Goal: Transaction & Acquisition: Book appointment/travel/reservation

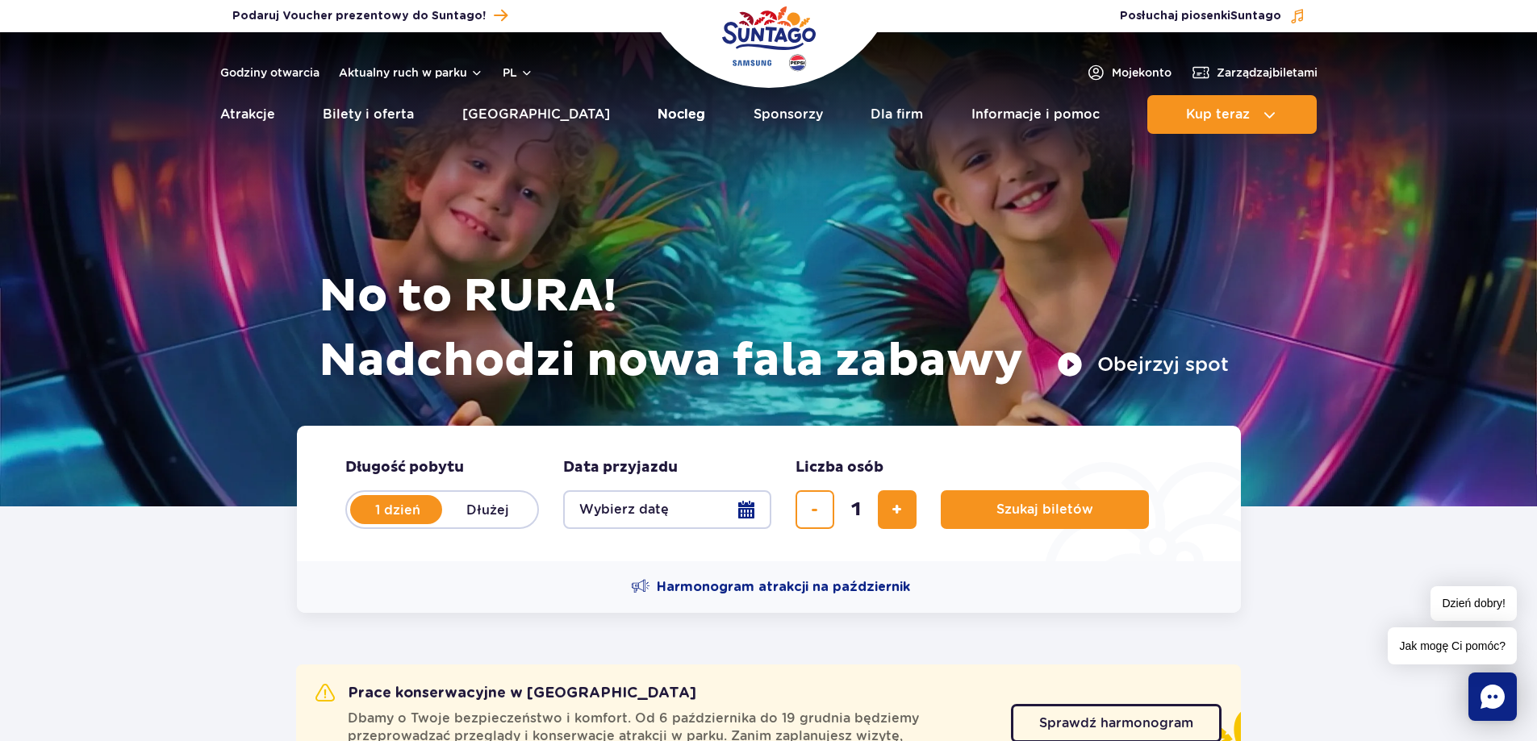
click at [658, 112] on link "Nocleg" at bounding box center [682, 114] width 48 height 39
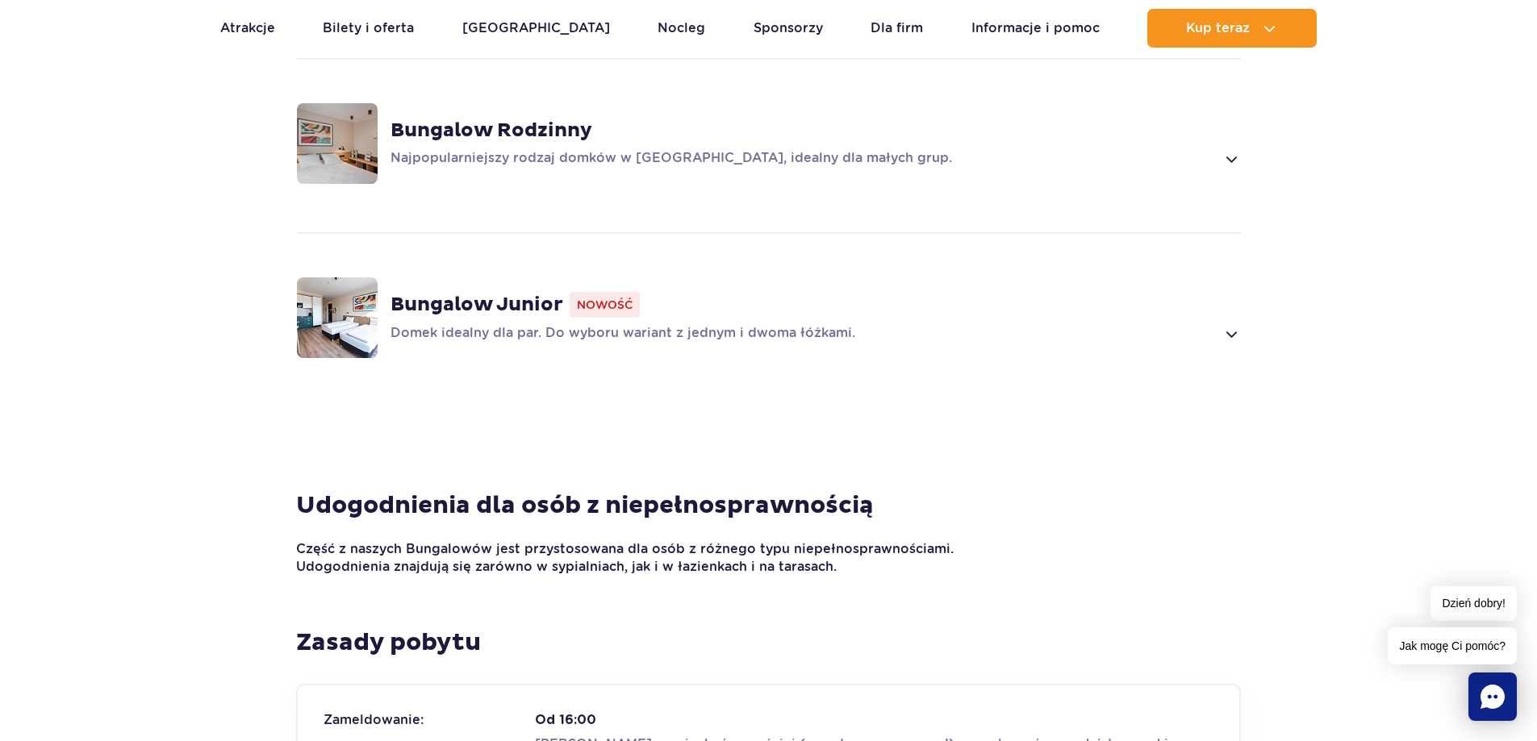
scroll to position [1452, 0]
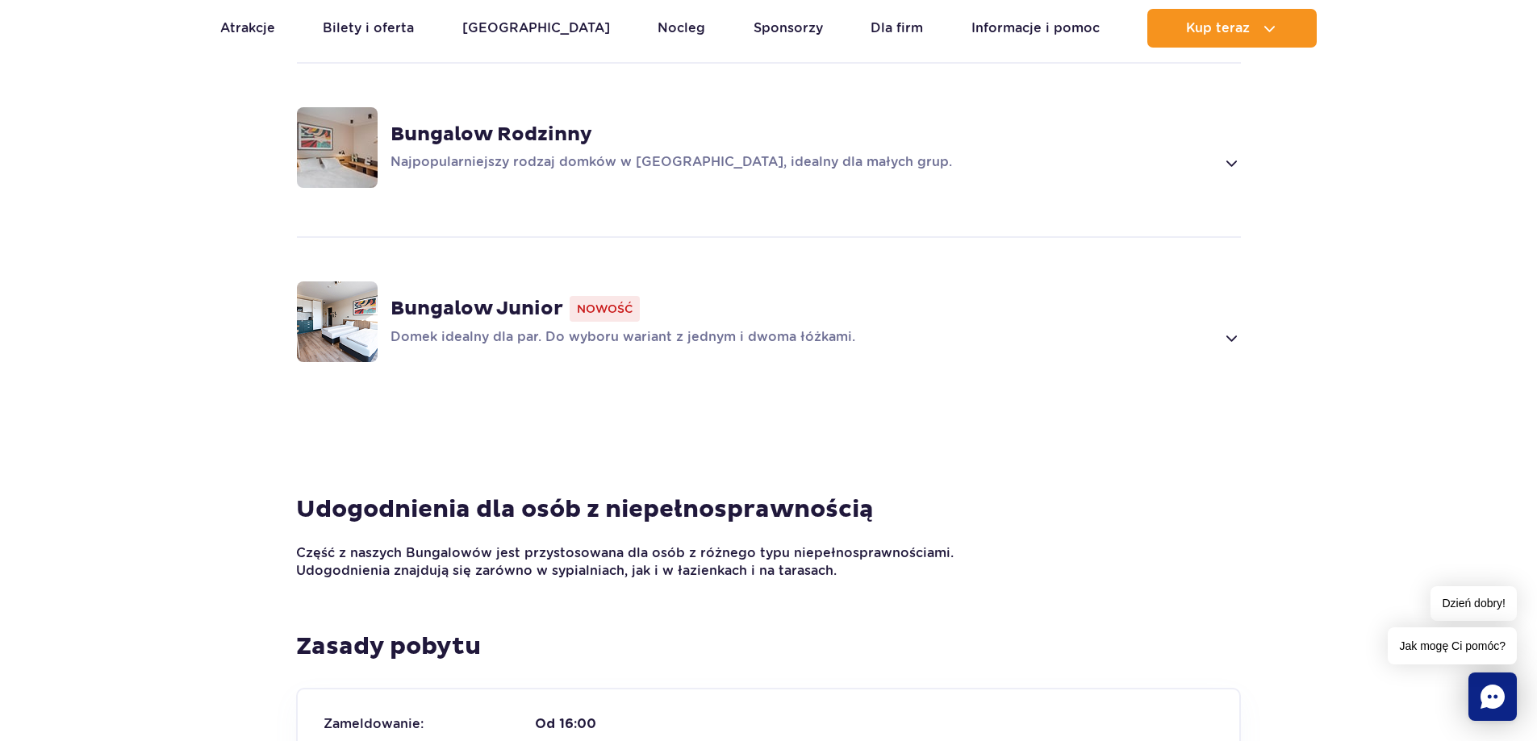
click at [1234, 338] on span at bounding box center [1230, 337] width 19 height 19
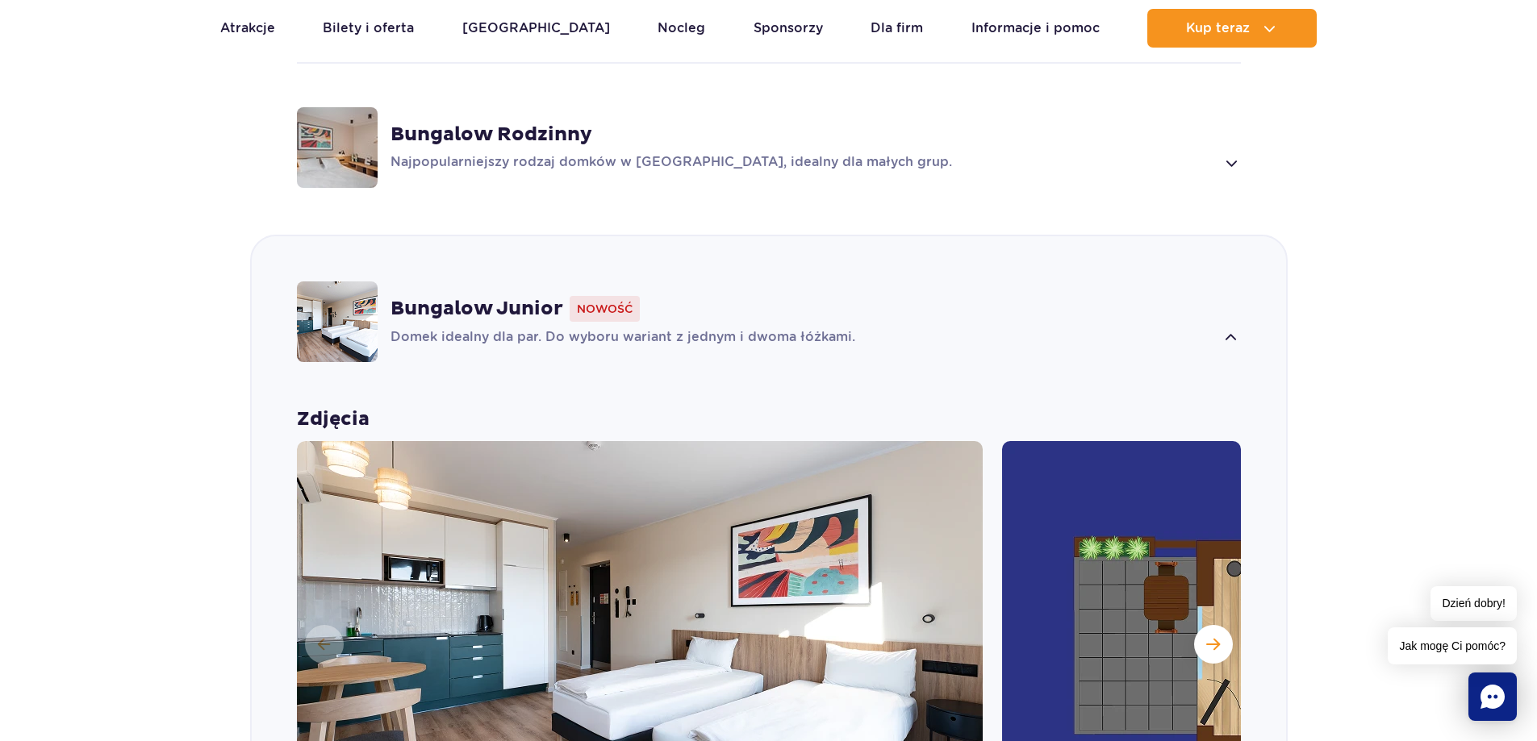
scroll to position [1614, 0]
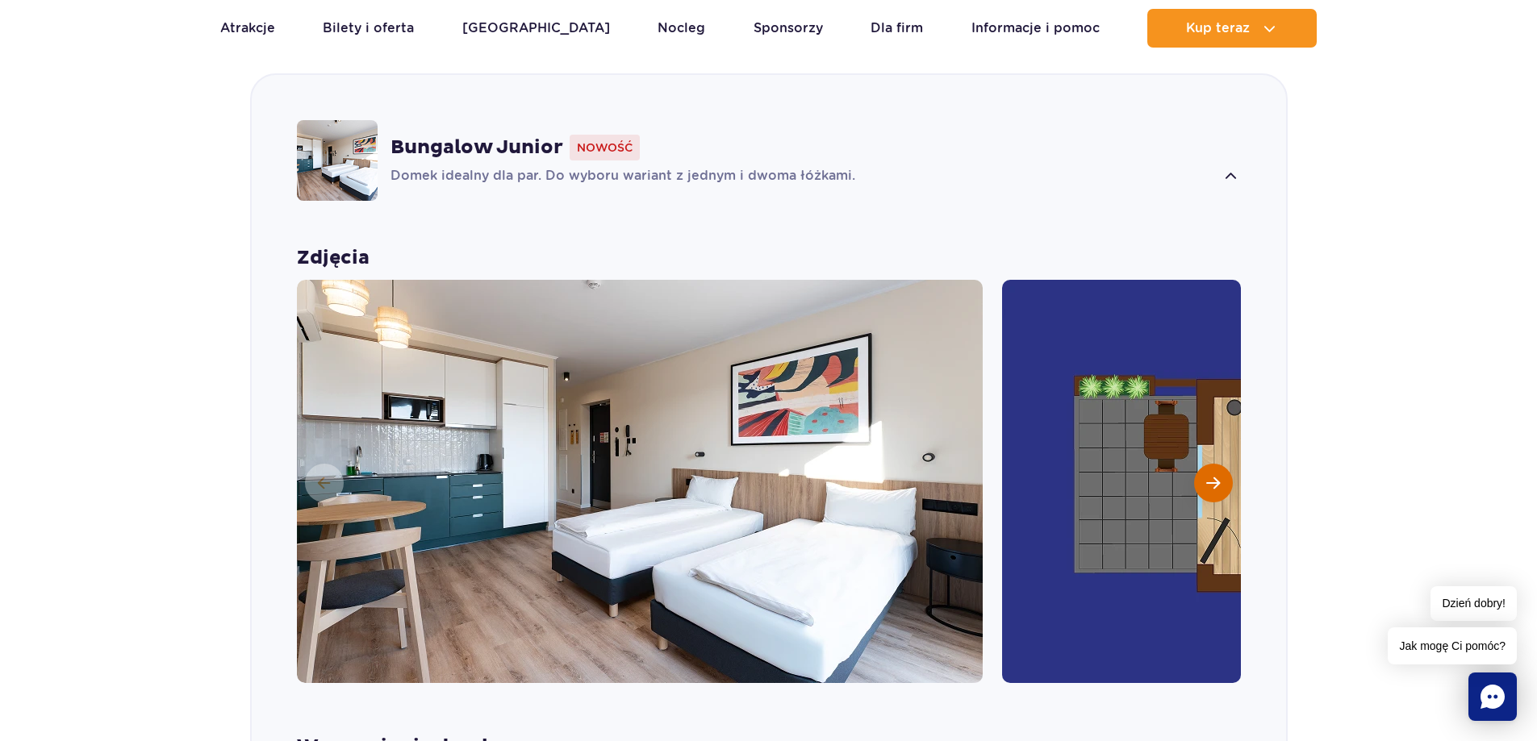
click at [1226, 482] on button "Następny slajd" at bounding box center [1213, 483] width 39 height 39
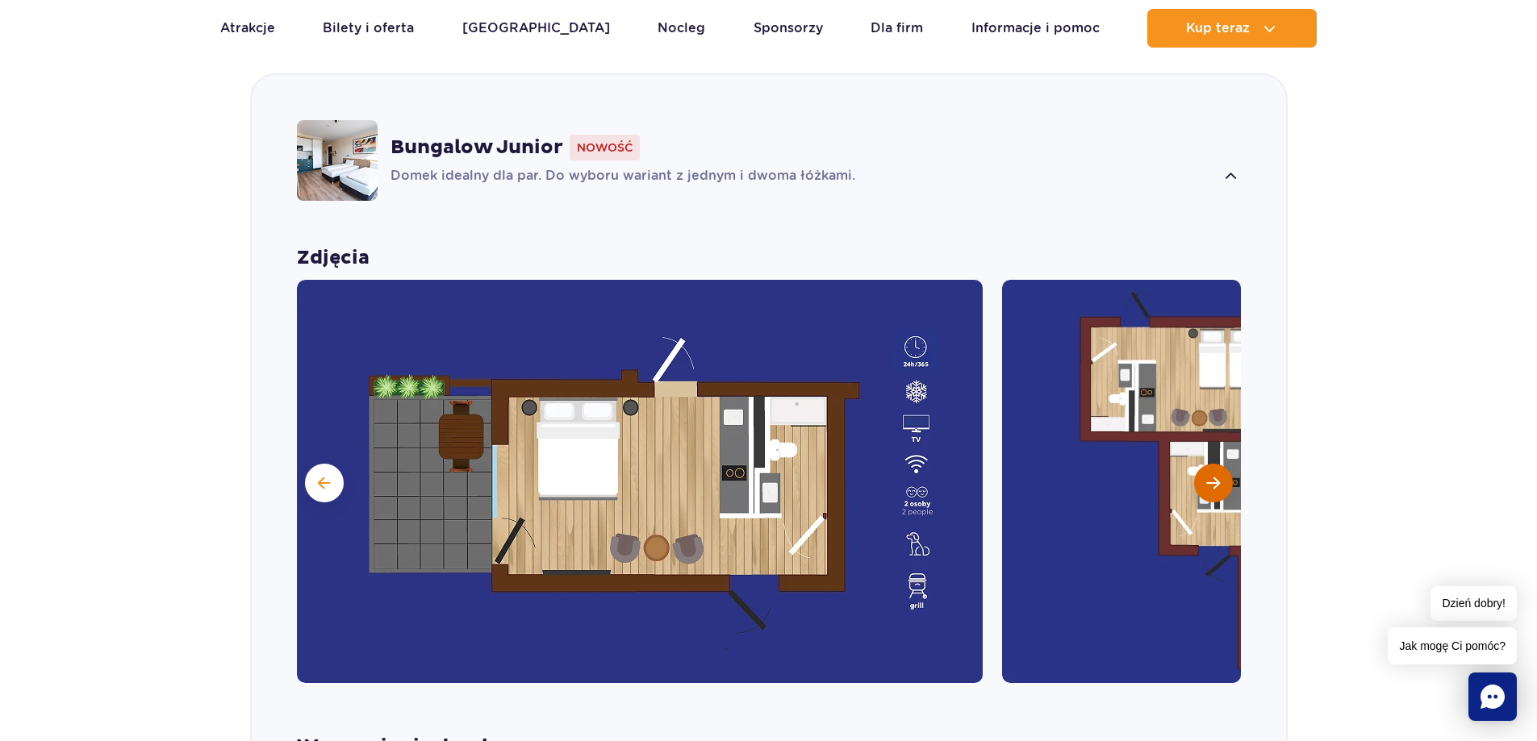
click at [1226, 482] on button "Następny slajd" at bounding box center [1213, 483] width 39 height 39
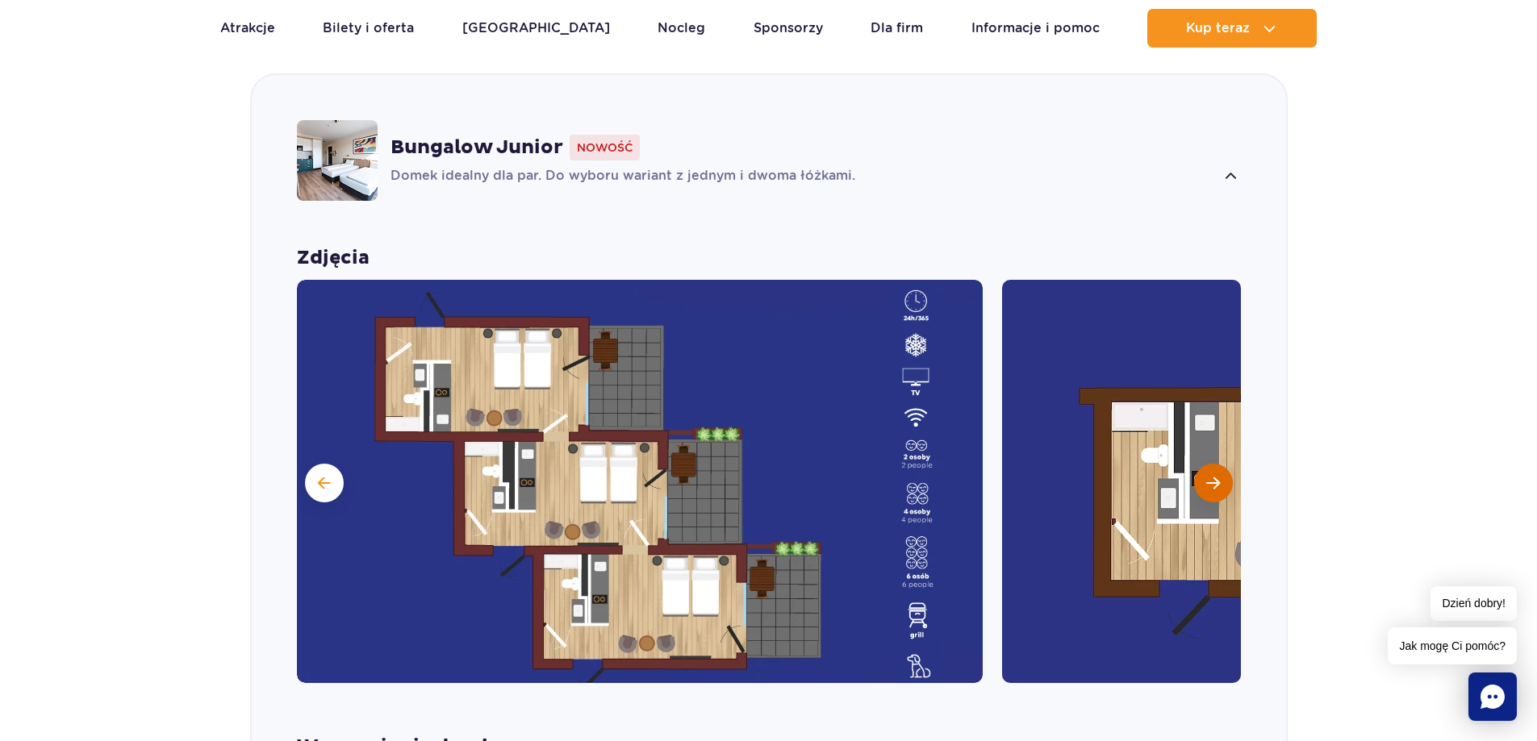
click at [1226, 482] on button "Następny slajd" at bounding box center [1213, 483] width 39 height 39
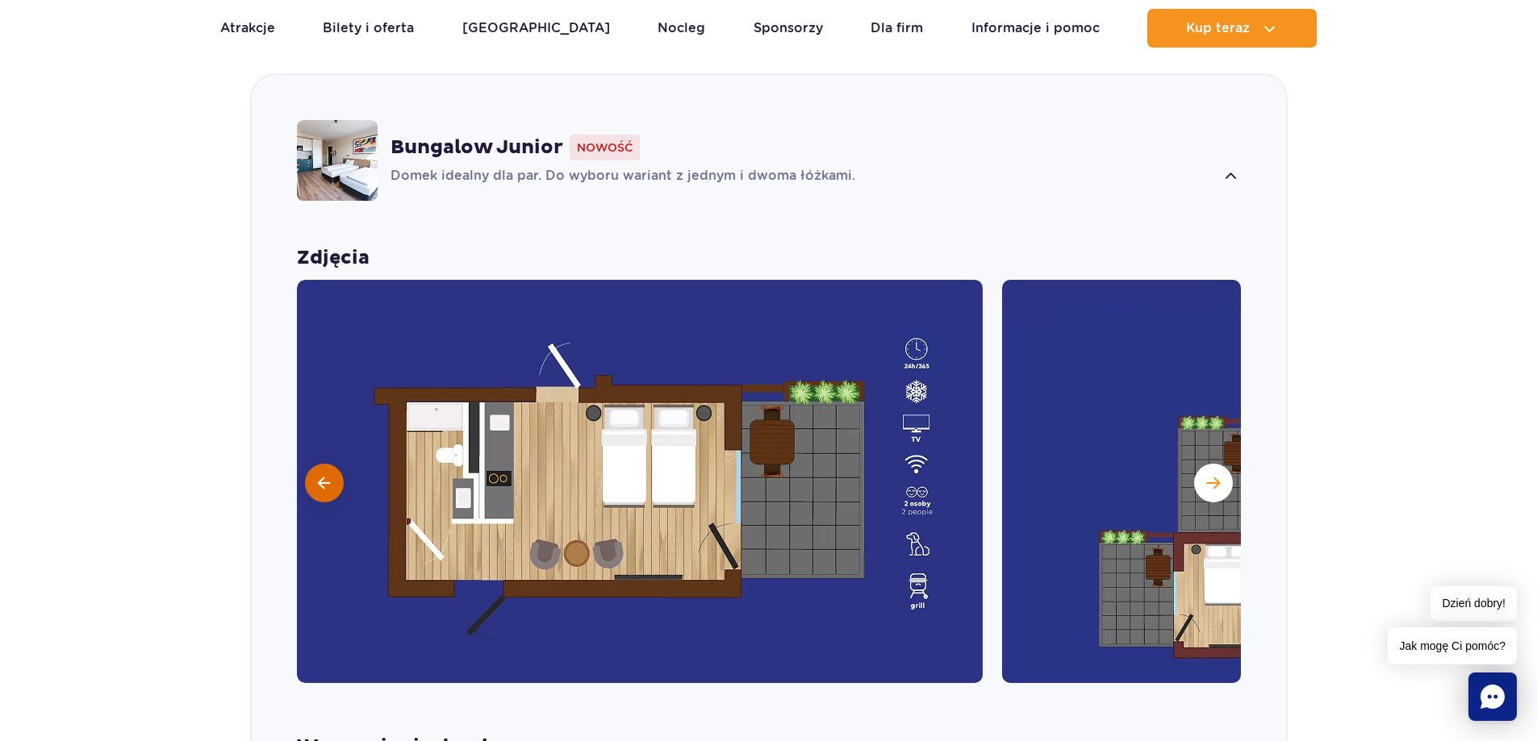
drag, startPoint x: 315, startPoint y: 477, endPoint x: 324, endPoint y: 472, distance: 10.1
click at [316, 476] on button at bounding box center [324, 483] width 39 height 39
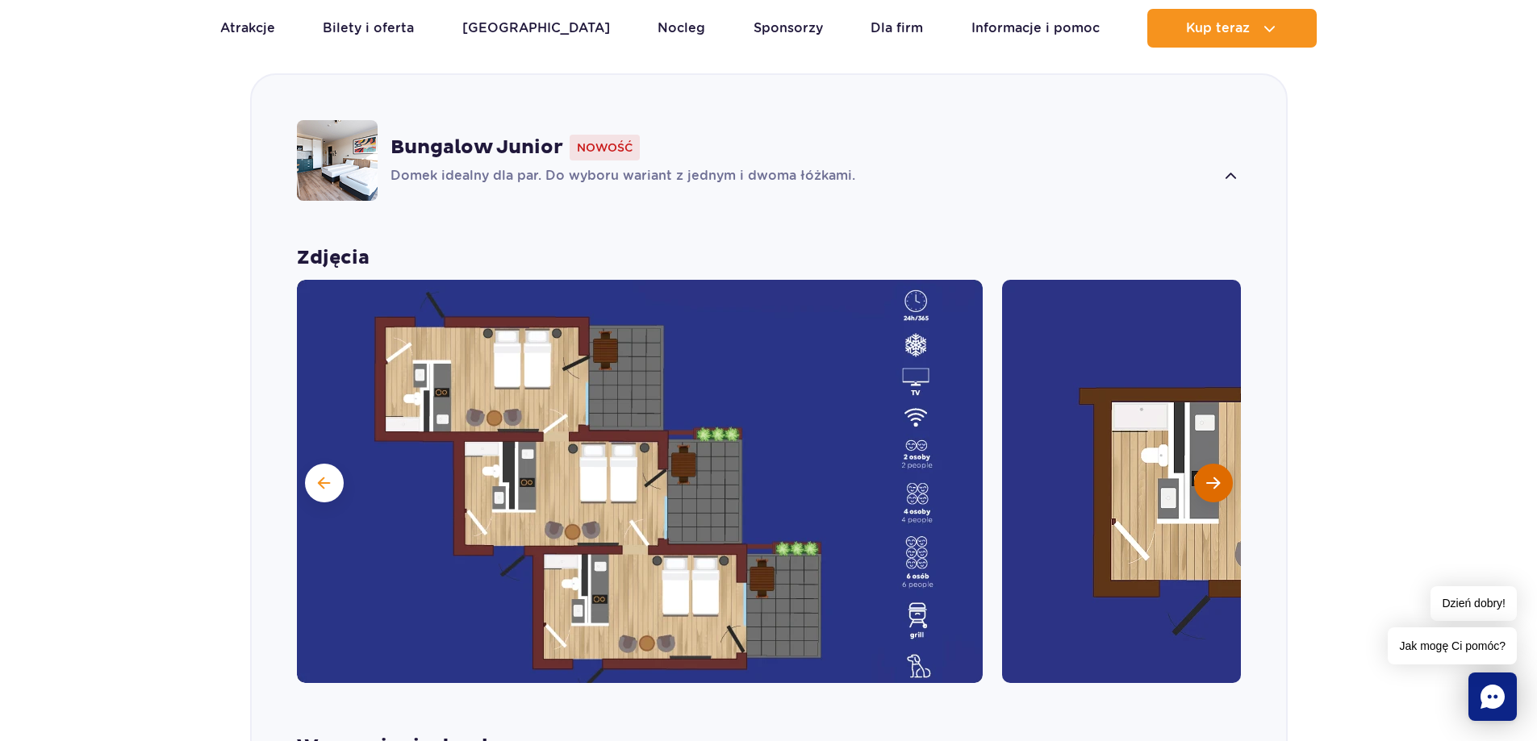
click at [1220, 489] on button "Następny slajd" at bounding box center [1213, 483] width 39 height 39
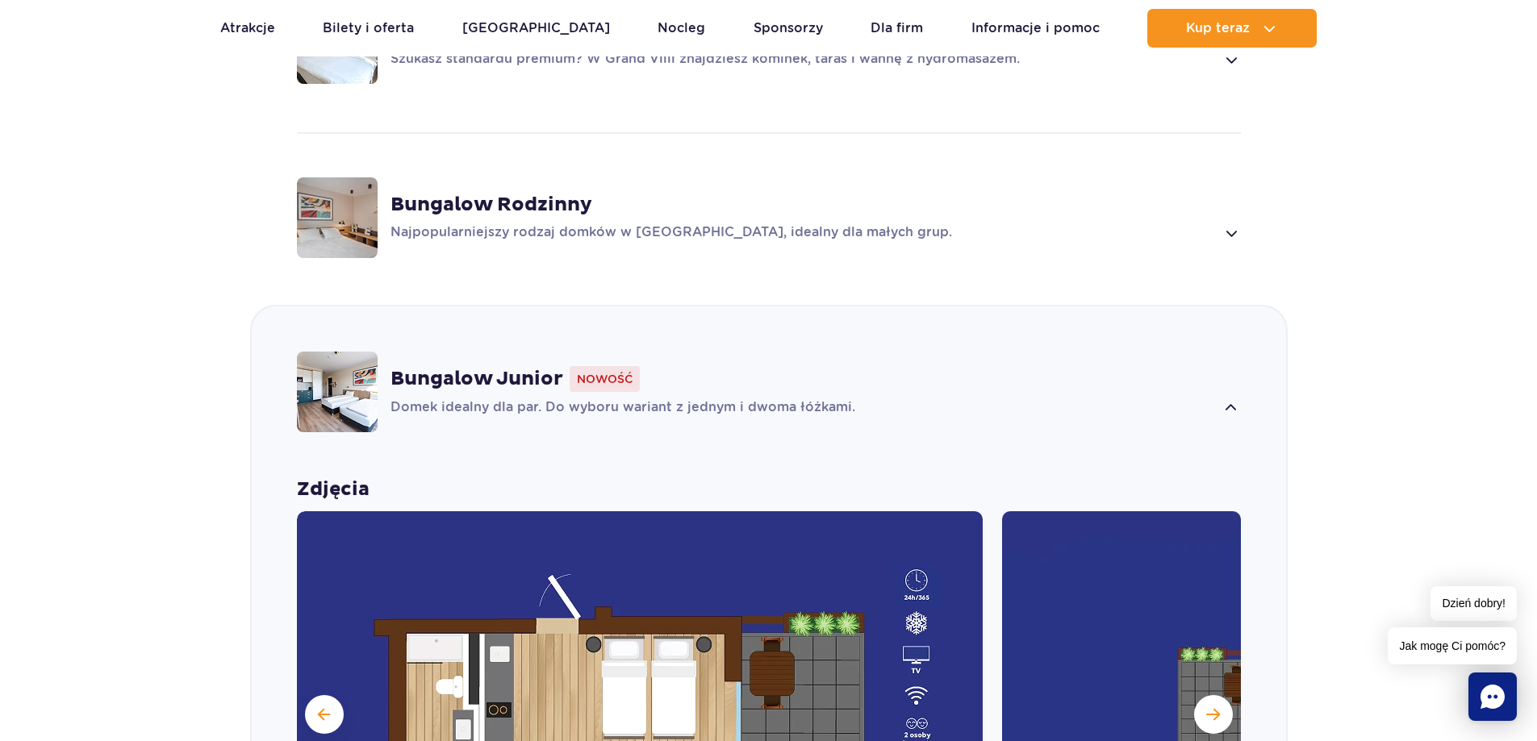
scroll to position [1372, 0]
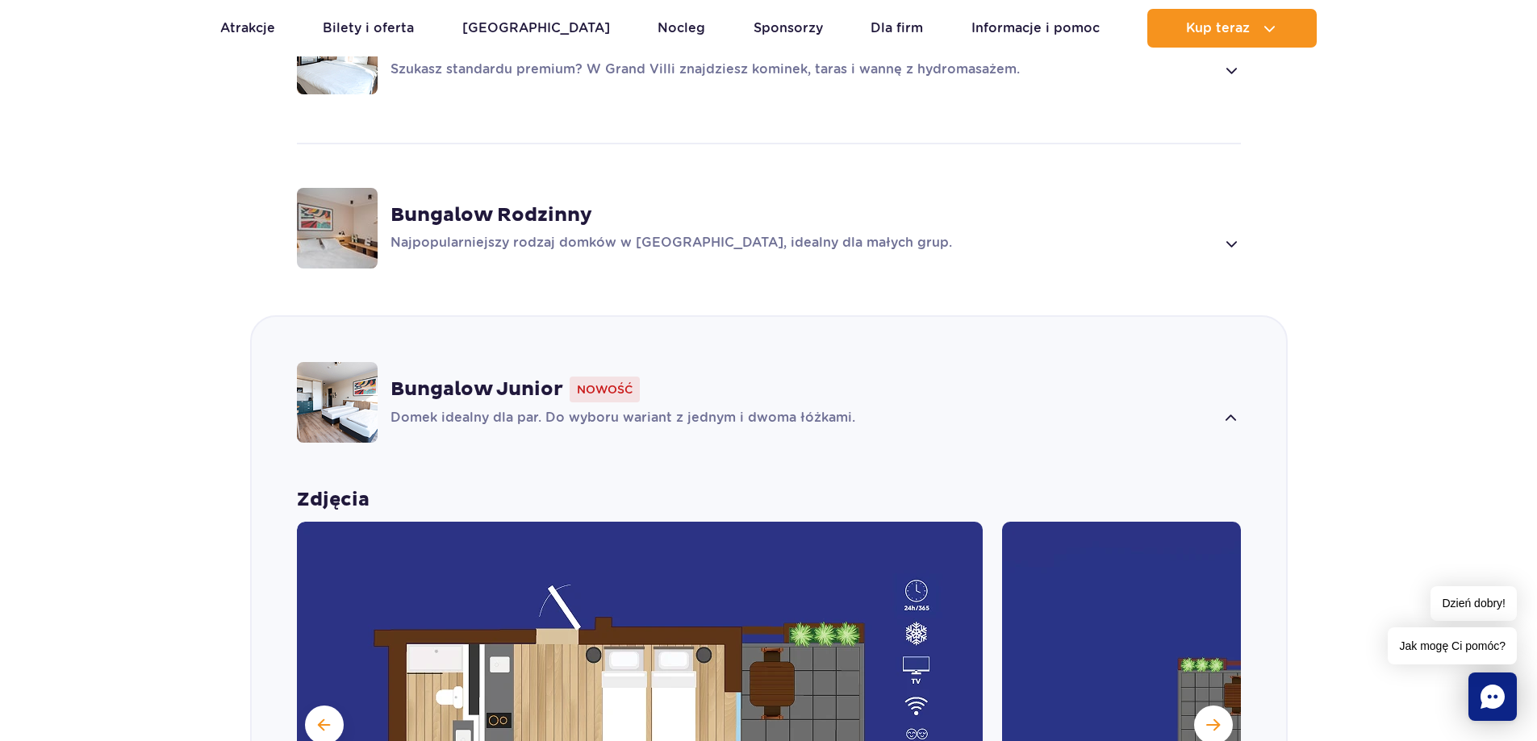
click at [1230, 253] on span at bounding box center [1230, 243] width 19 height 19
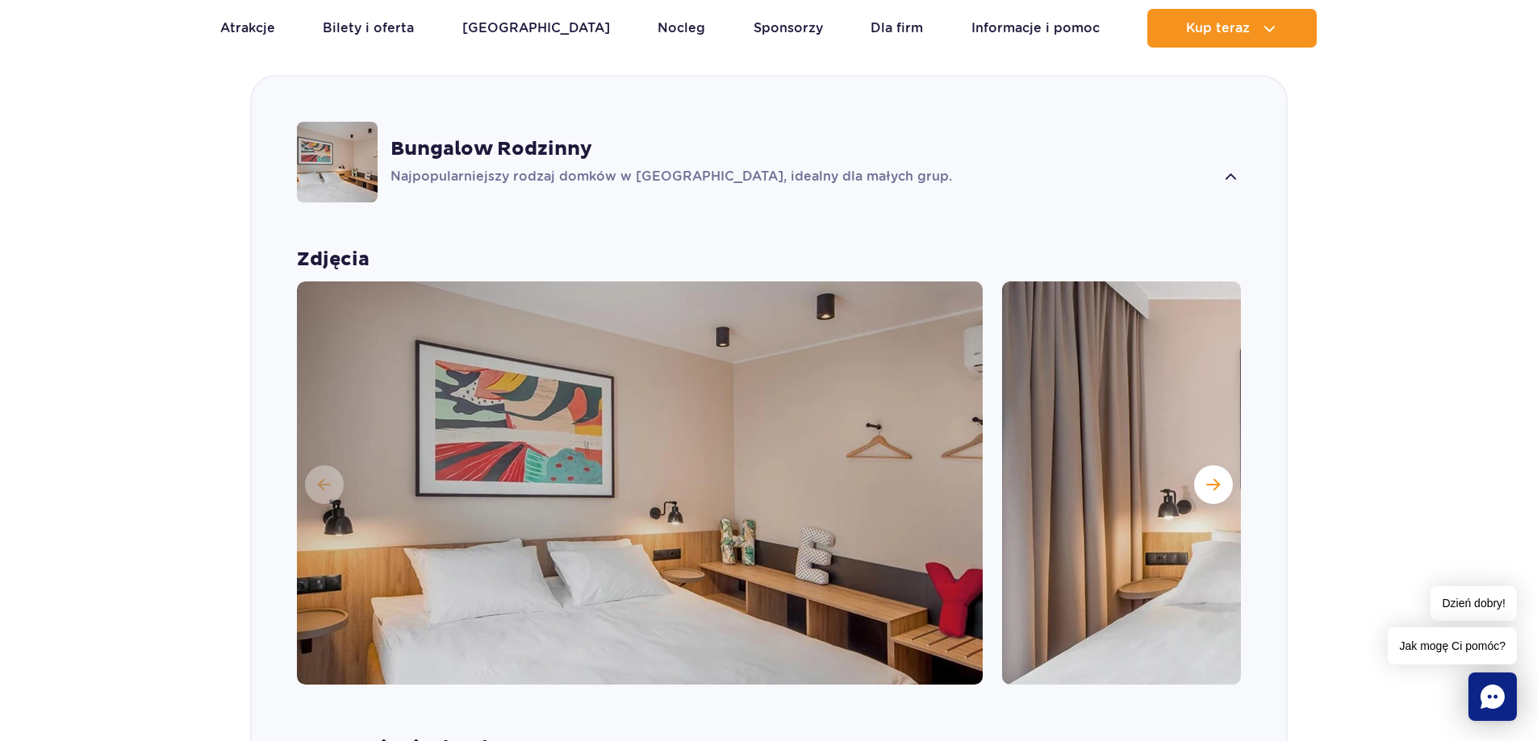
scroll to position [1439, 0]
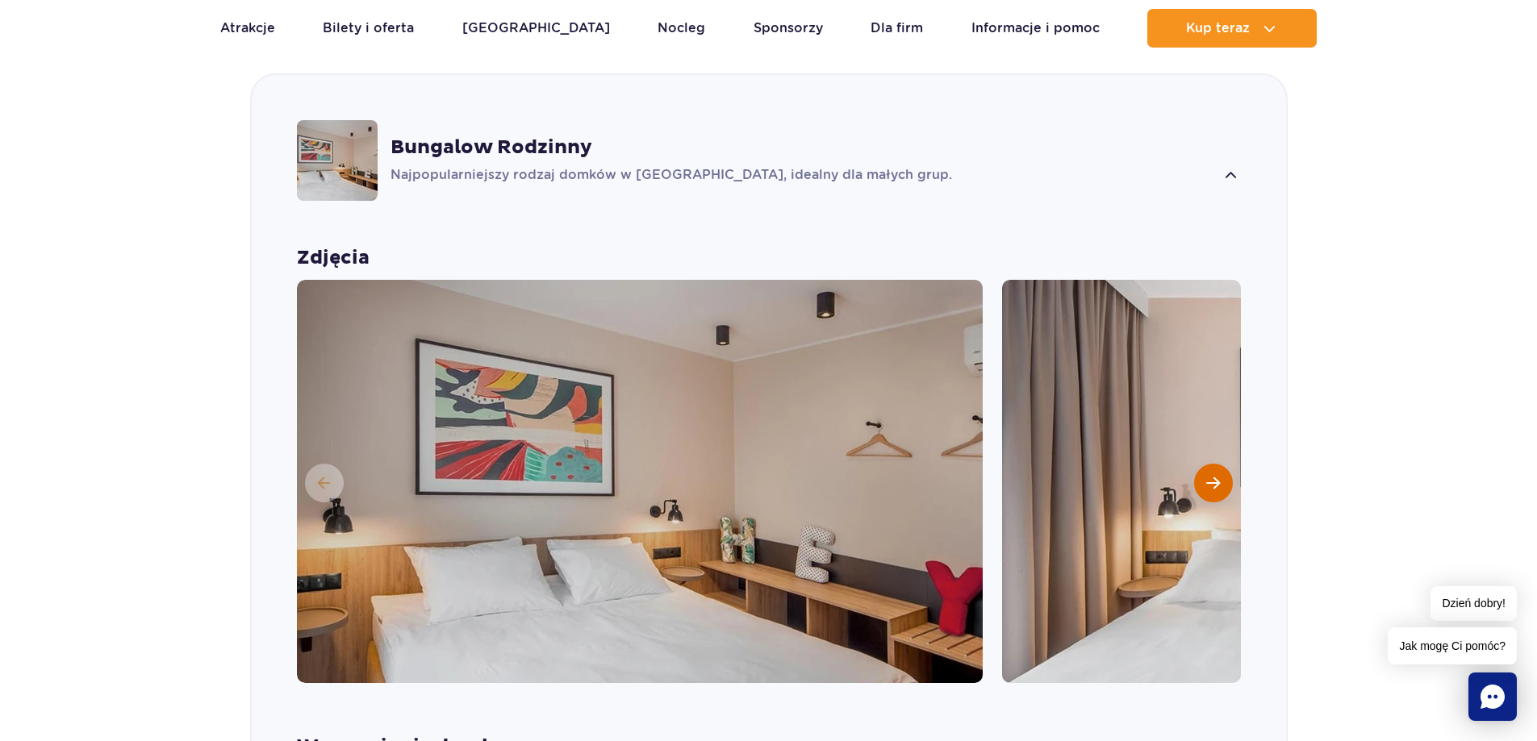
click at [1218, 492] on button "Następny slajd" at bounding box center [1213, 483] width 39 height 39
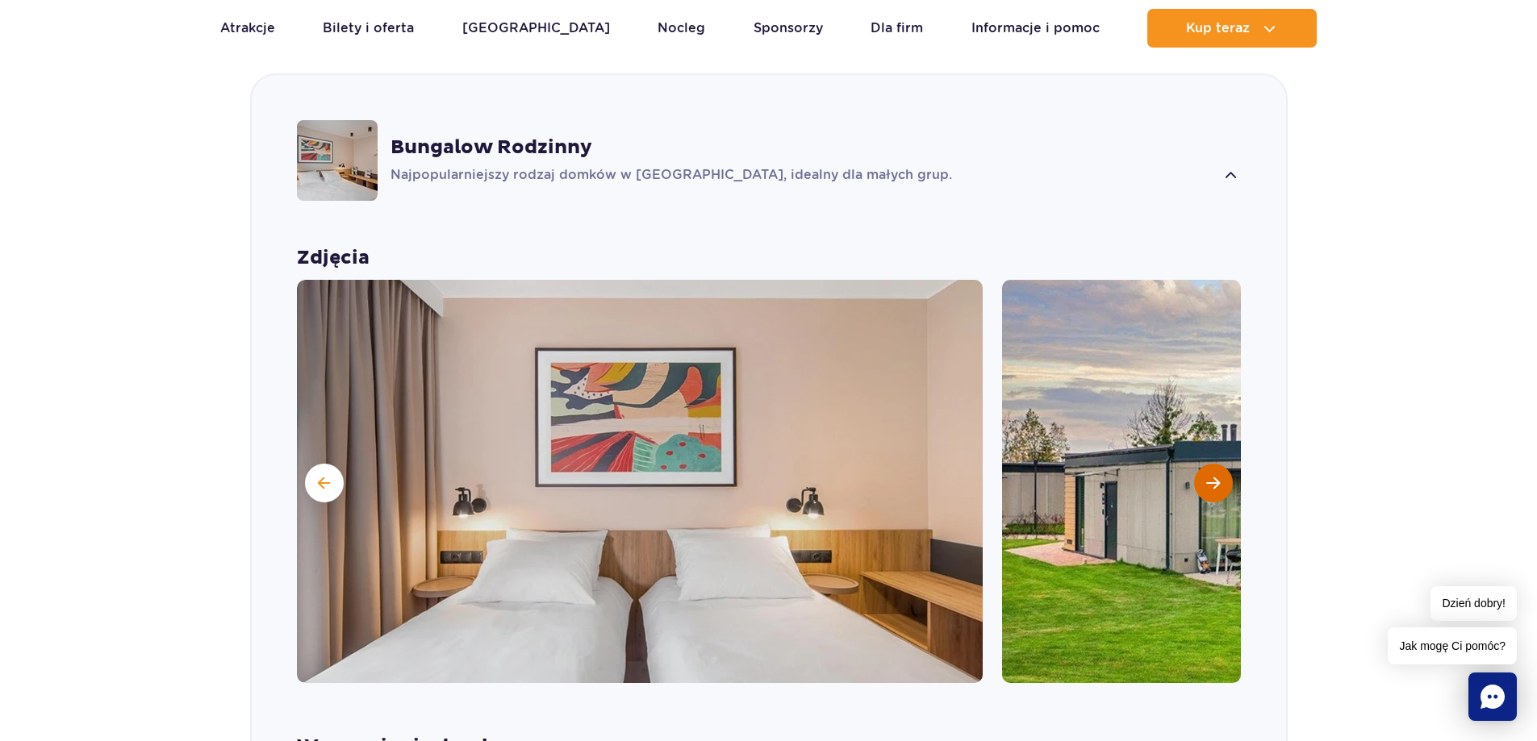
click at [1218, 492] on button "Następny slajd" at bounding box center [1213, 483] width 39 height 39
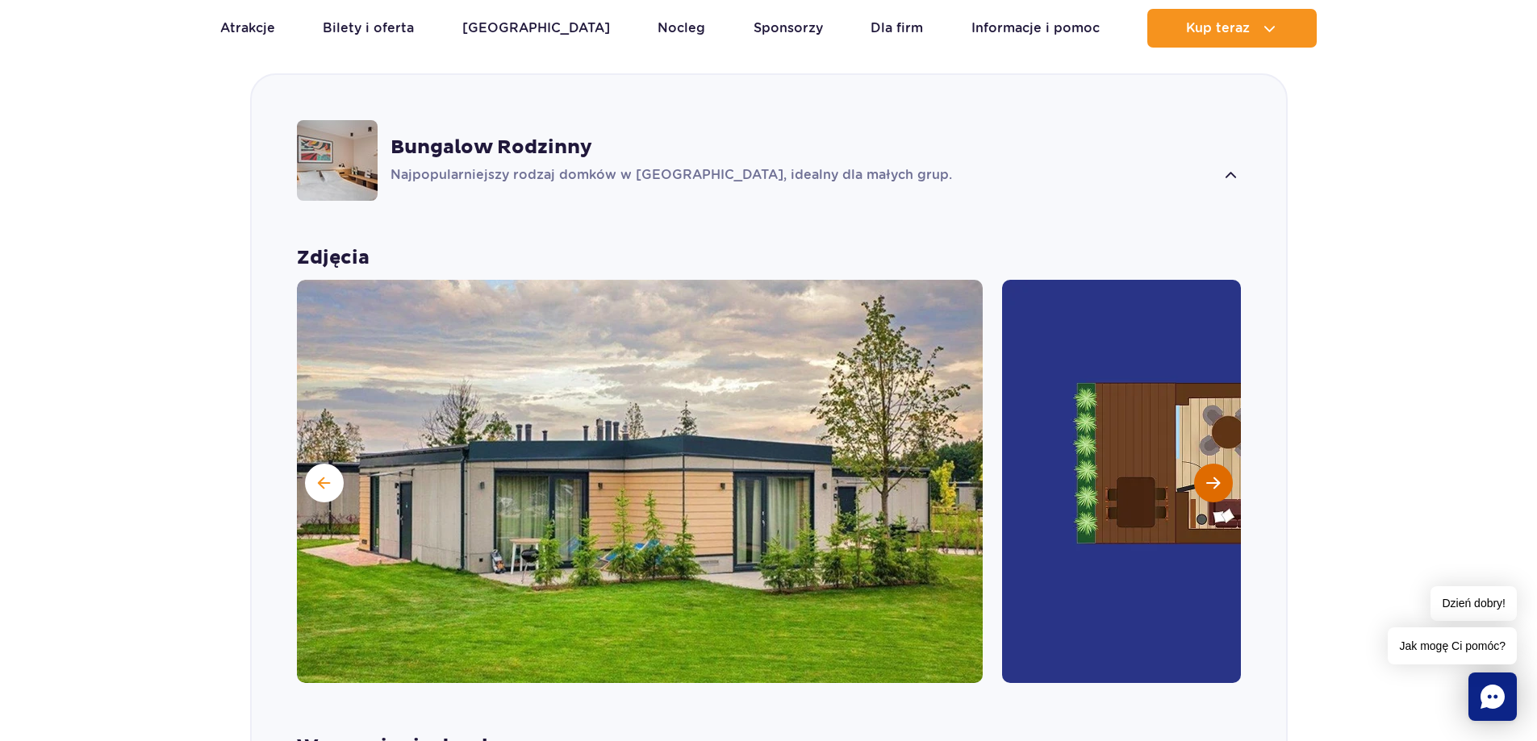
click at [1218, 492] on button "Następny slajd" at bounding box center [1213, 483] width 39 height 39
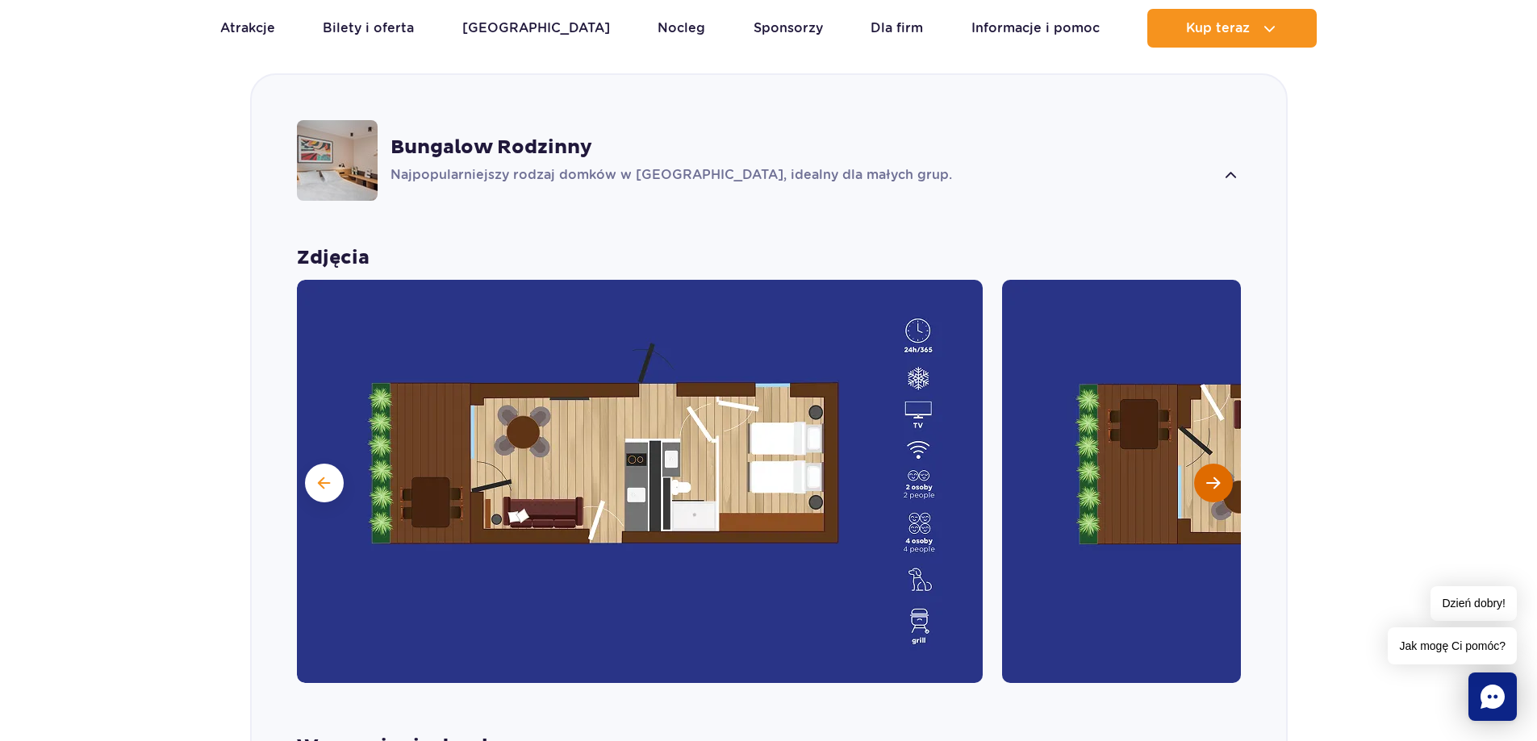
click at [1218, 492] on button "Następny slajd" at bounding box center [1213, 483] width 39 height 39
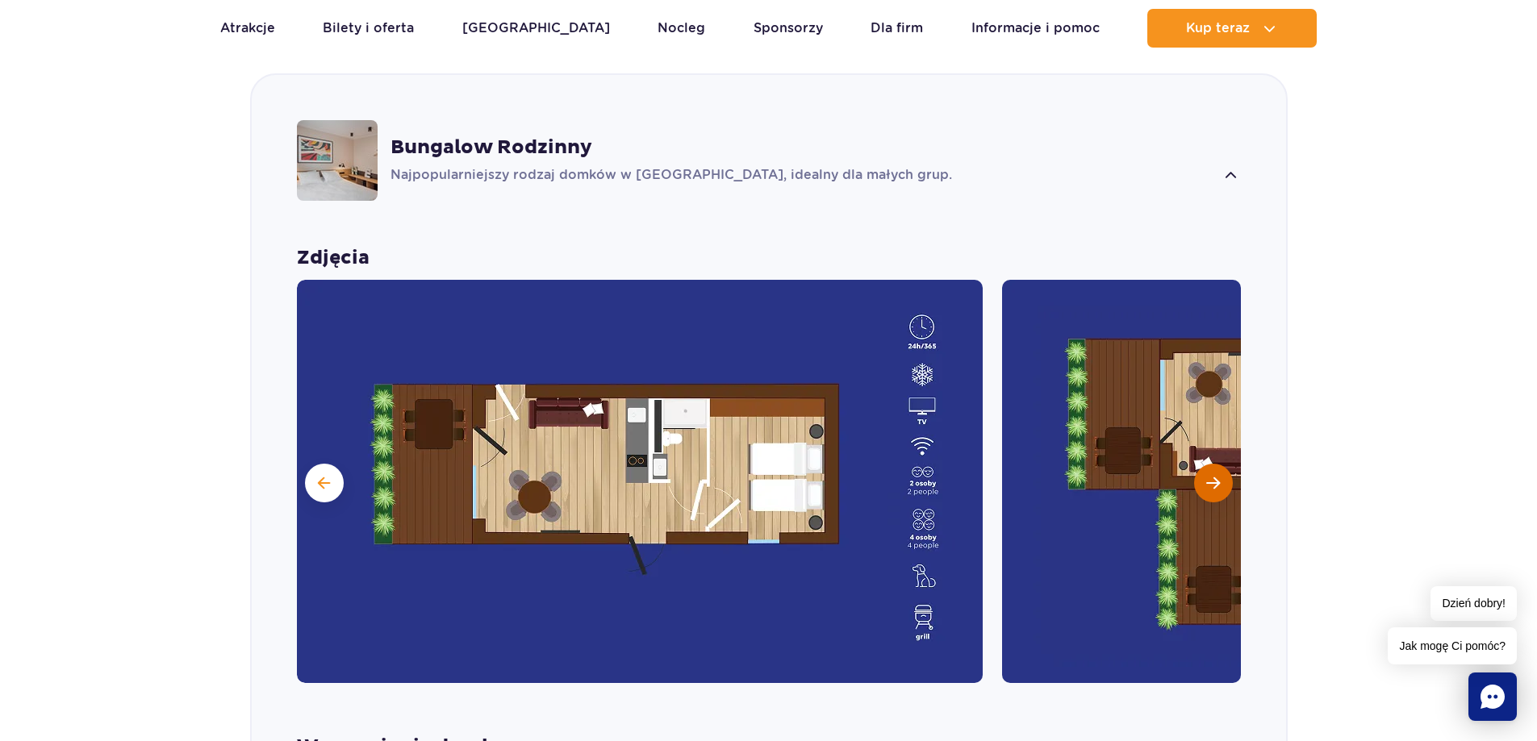
click at [1218, 492] on button "Następny slajd" at bounding box center [1213, 483] width 39 height 39
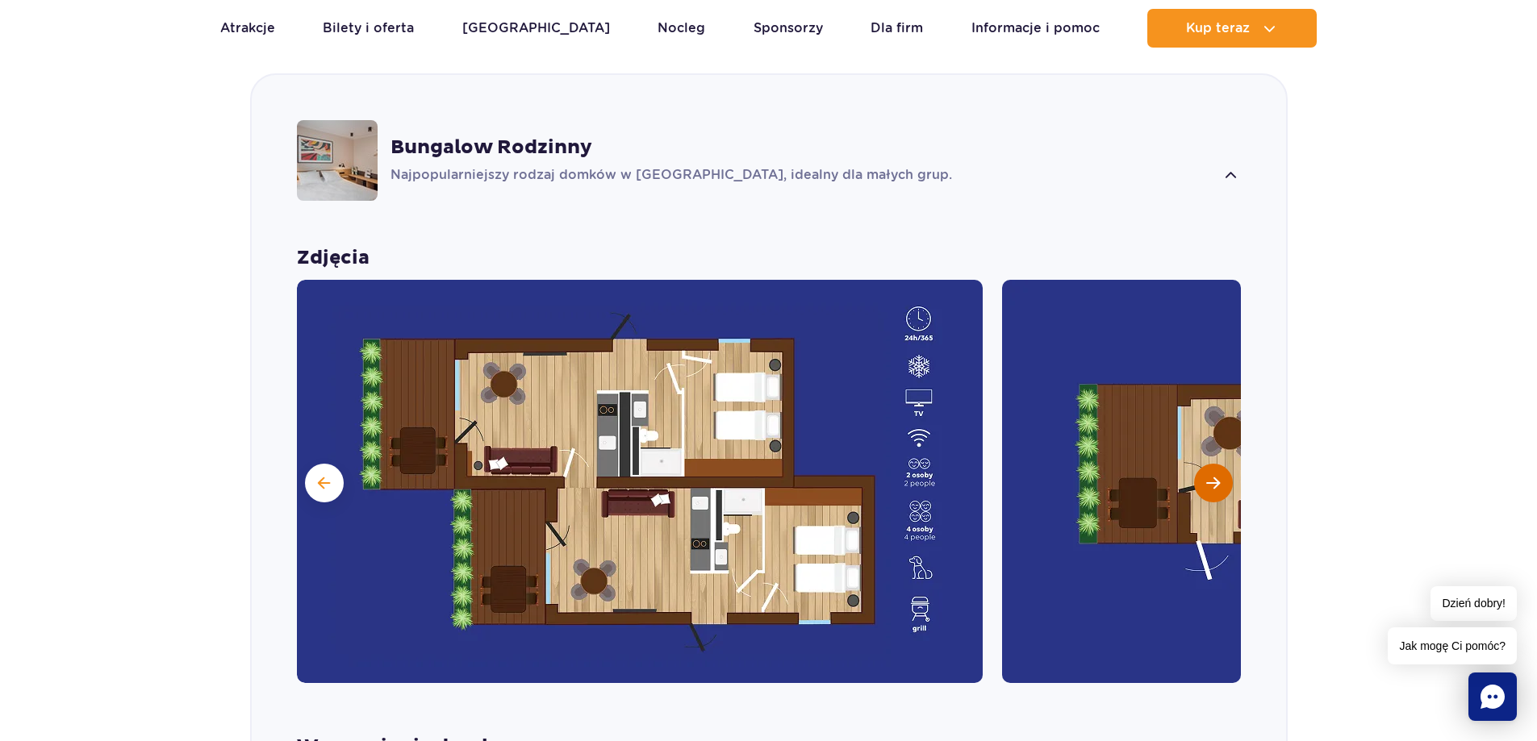
click at [1218, 492] on button "Następny slajd" at bounding box center [1213, 483] width 39 height 39
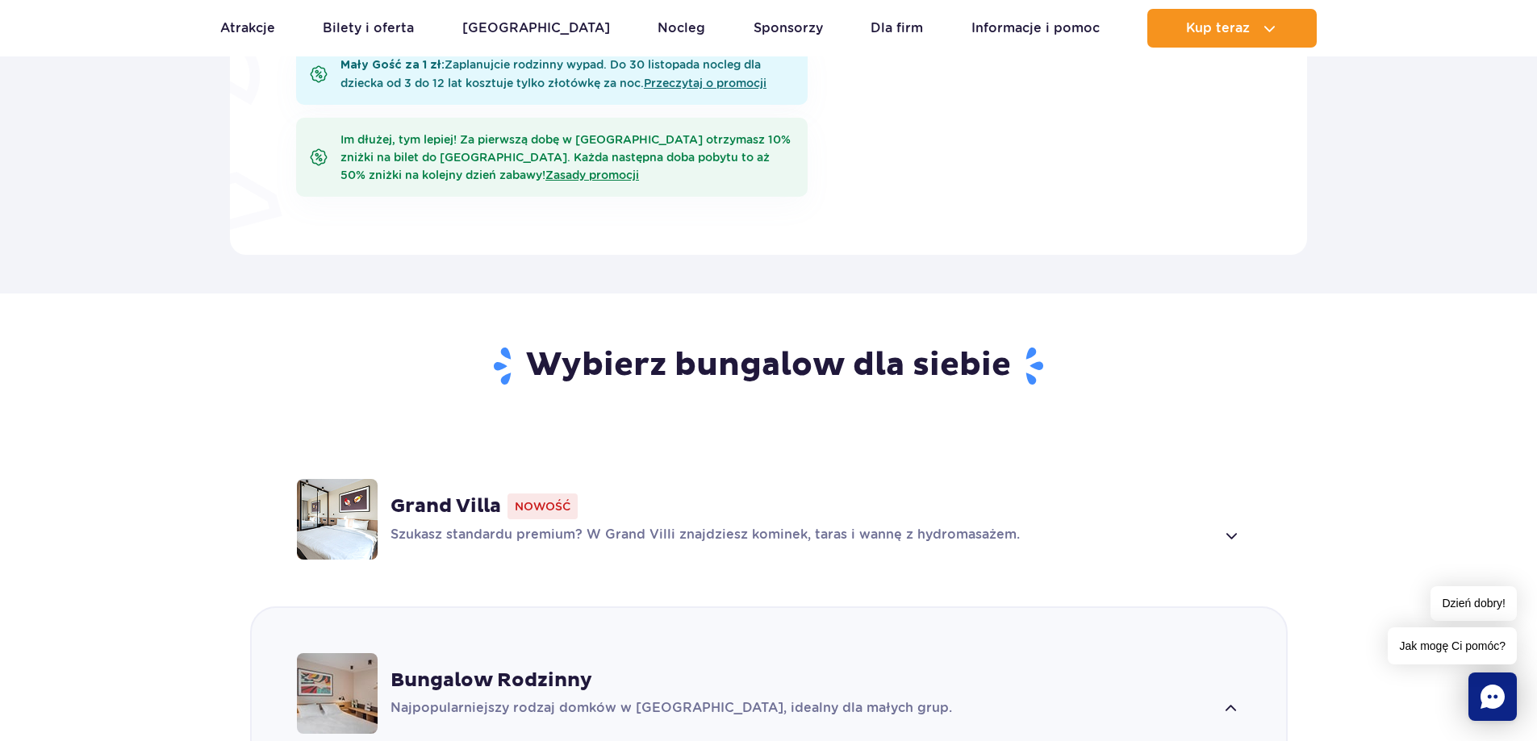
scroll to position [875, 0]
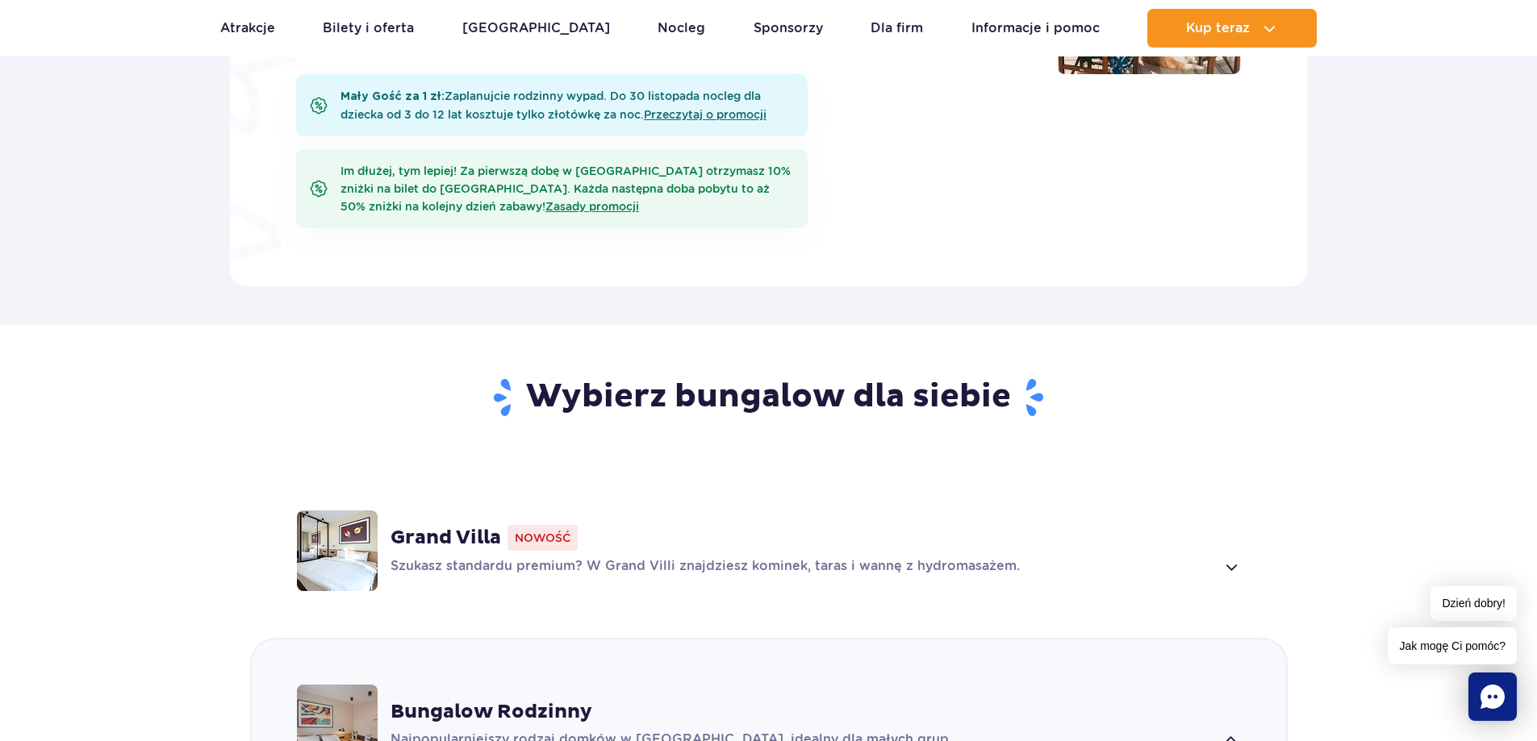
click at [1227, 566] on span at bounding box center [1230, 566] width 19 height 19
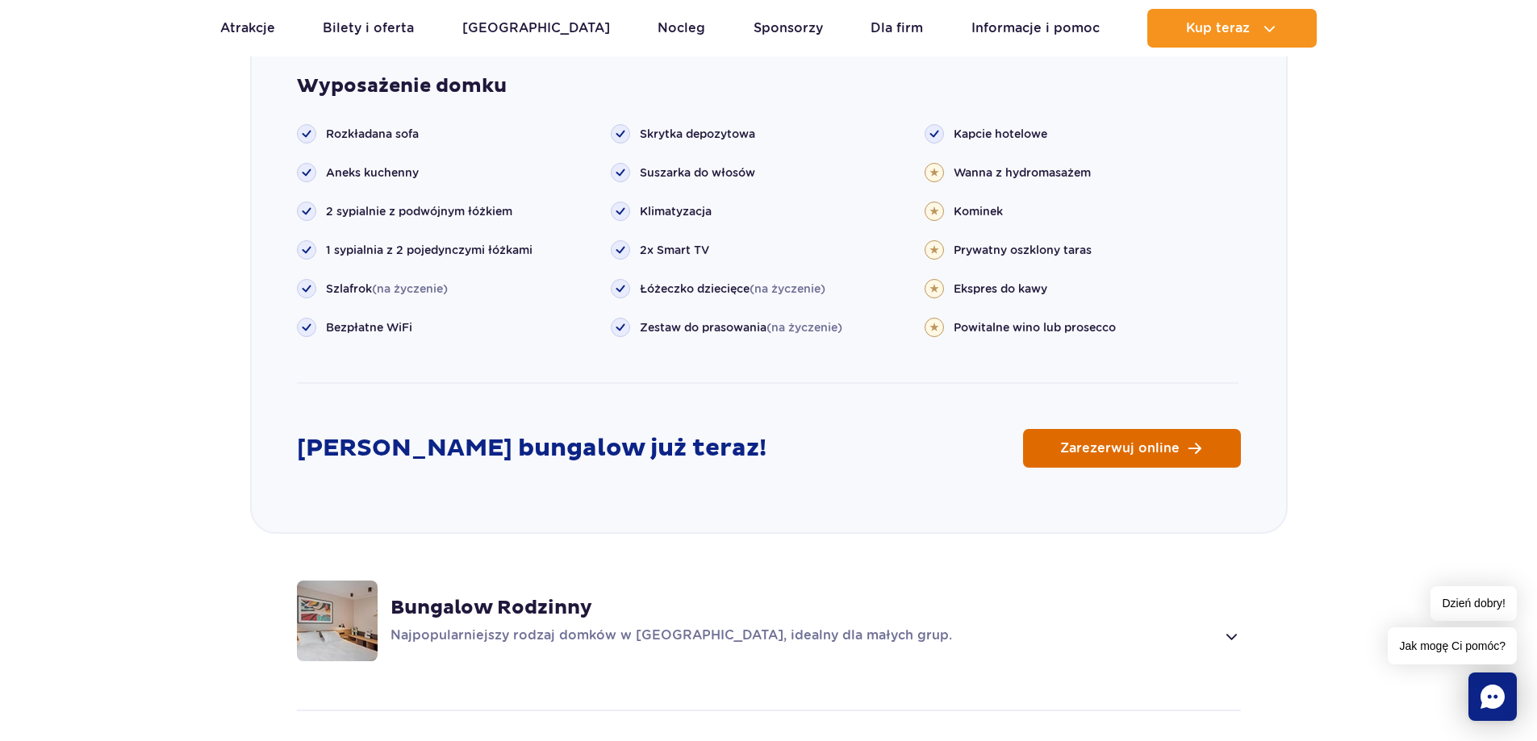
scroll to position [1937, 0]
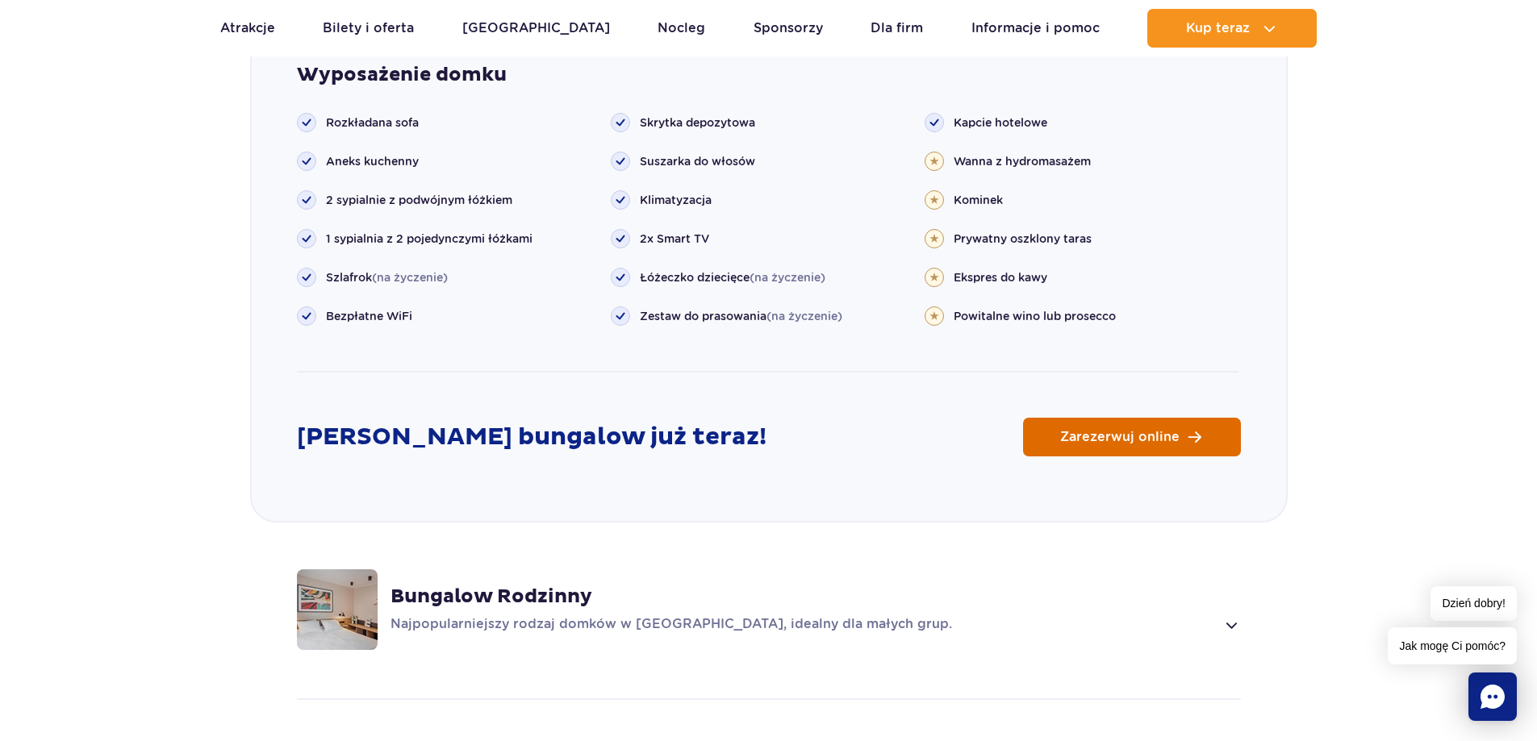
click at [1167, 437] on span "Zarezerwuj online" at bounding box center [1119, 437] width 119 height 13
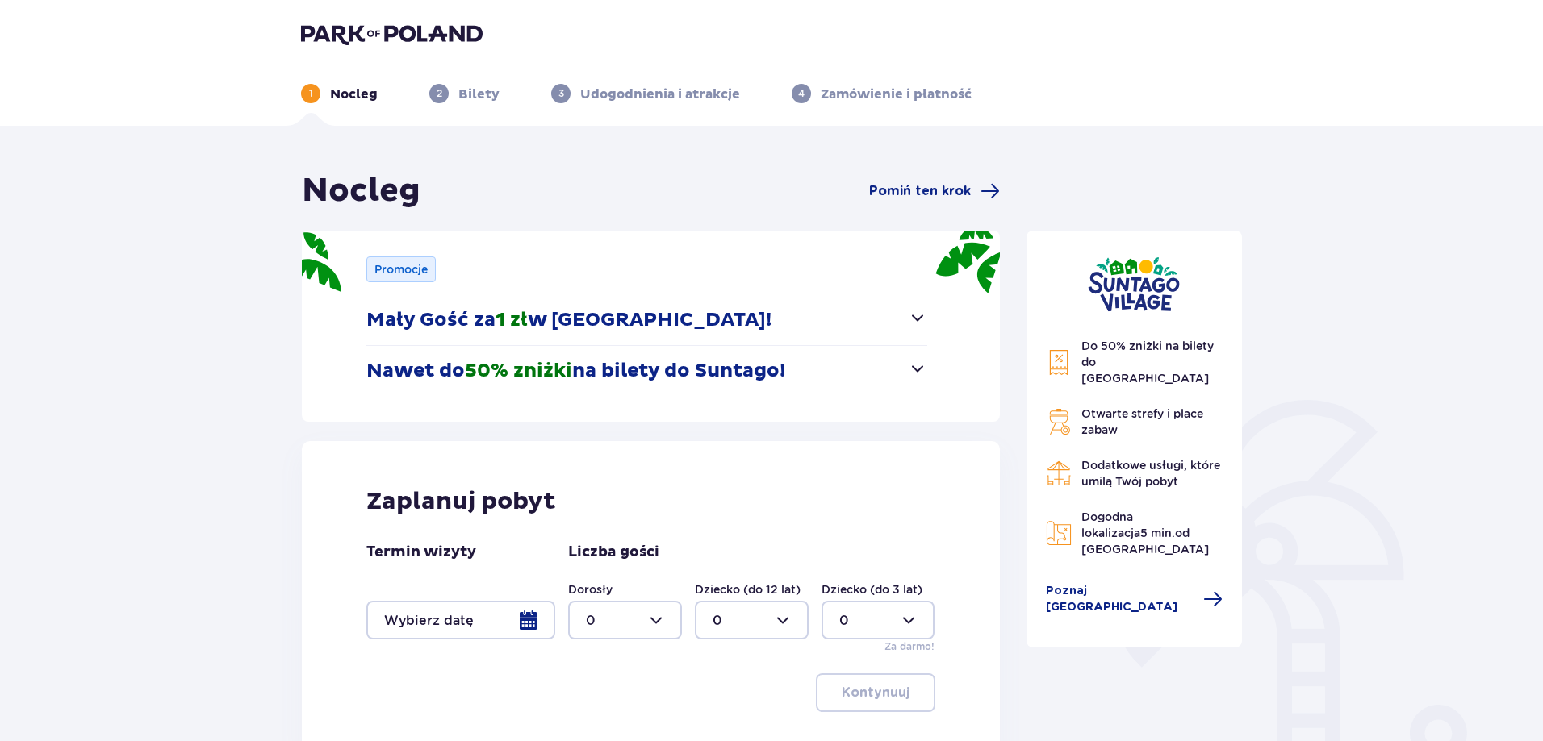
click at [478, 624] on div at bounding box center [460, 620] width 189 height 39
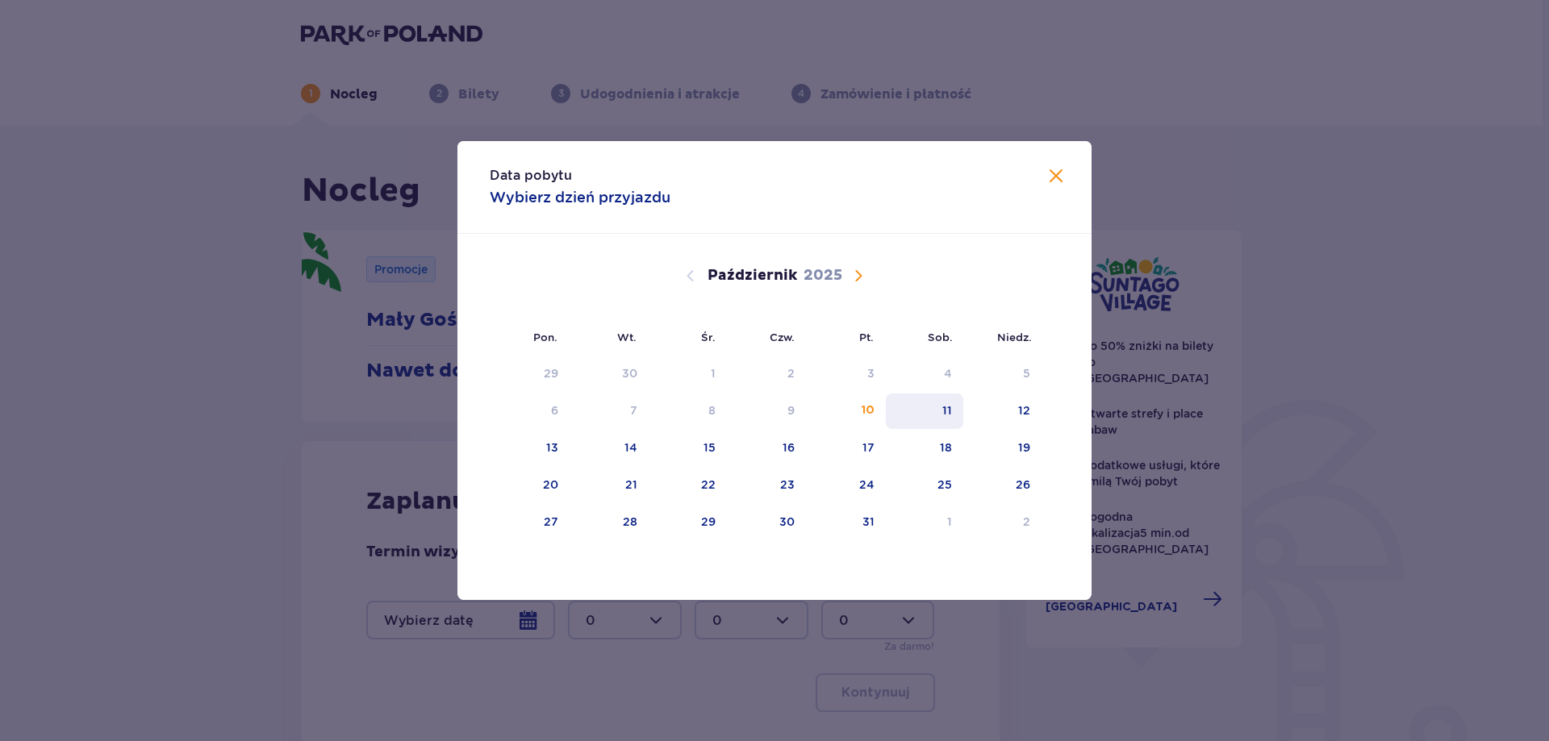
click at [940, 413] on div "11" at bounding box center [925, 411] width 78 height 35
click at [1019, 411] on div "12" at bounding box center [1024, 411] width 12 height 16
type input "11.10.25 - 12.10.25"
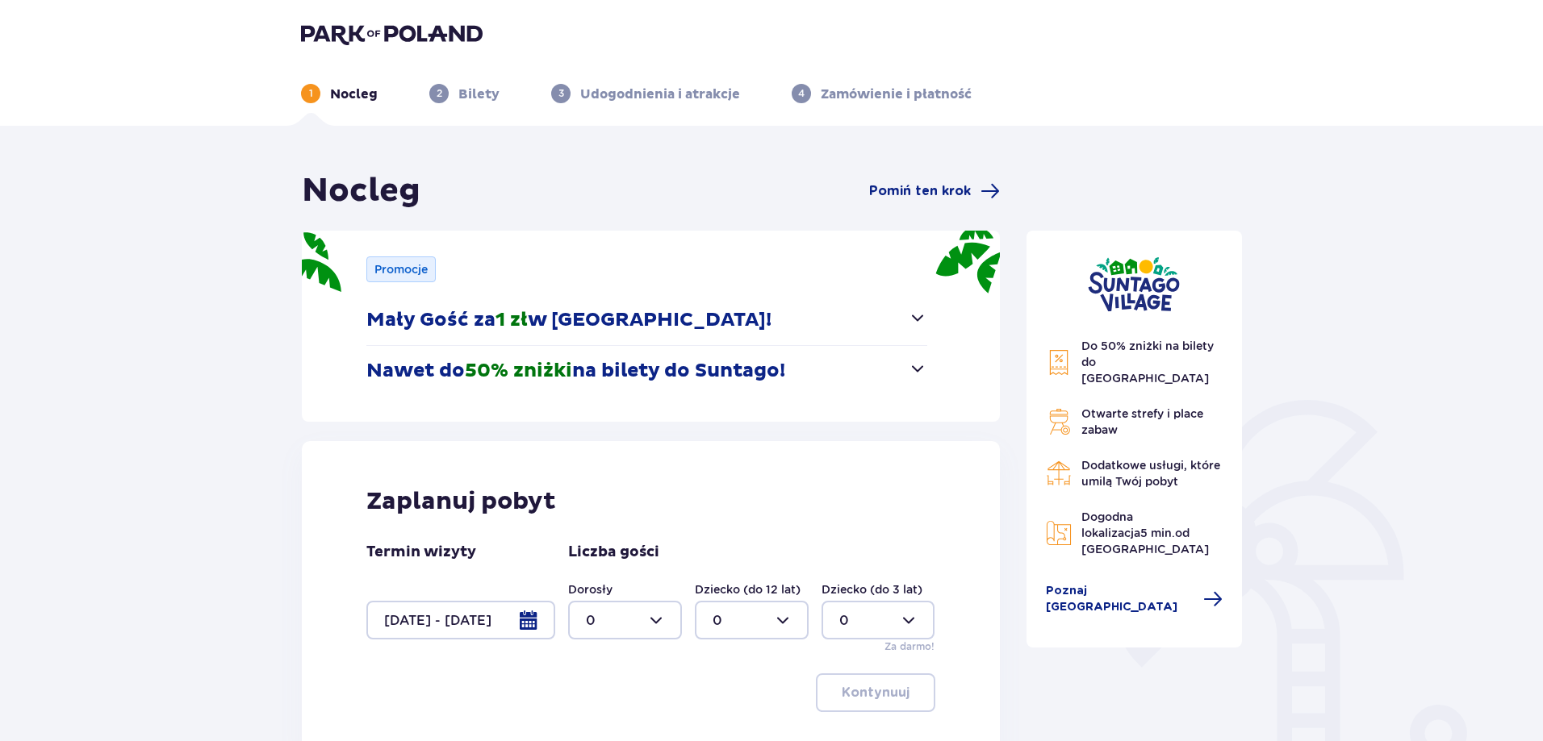
click at [657, 624] on div at bounding box center [625, 620] width 114 height 39
click at [603, 533] on div "2" at bounding box center [625, 531] width 78 height 18
type input "2"
click at [743, 600] on div "Dziecko (do 12 lat) 0" at bounding box center [752, 611] width 114 height 58
click at [743, 614] on div at bounding box center [752, 620] width 114 height 39
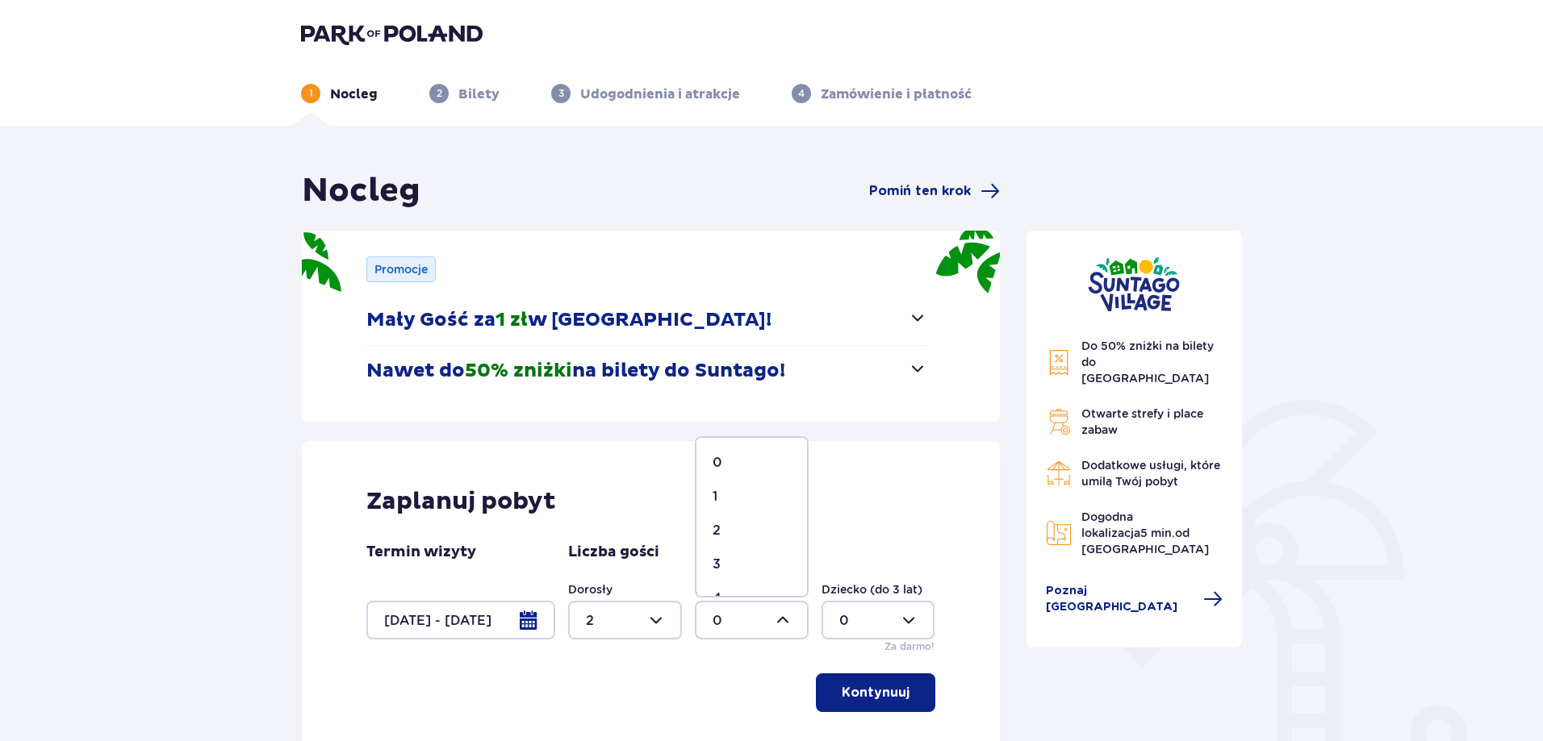
click at [735, 529] on div "2" at bounding box center [751, 531] width 78 height 18
type input "2"
click at [879, 690] on p "Kontynuuj" at bounding box center [875, 693] width 68 height 18
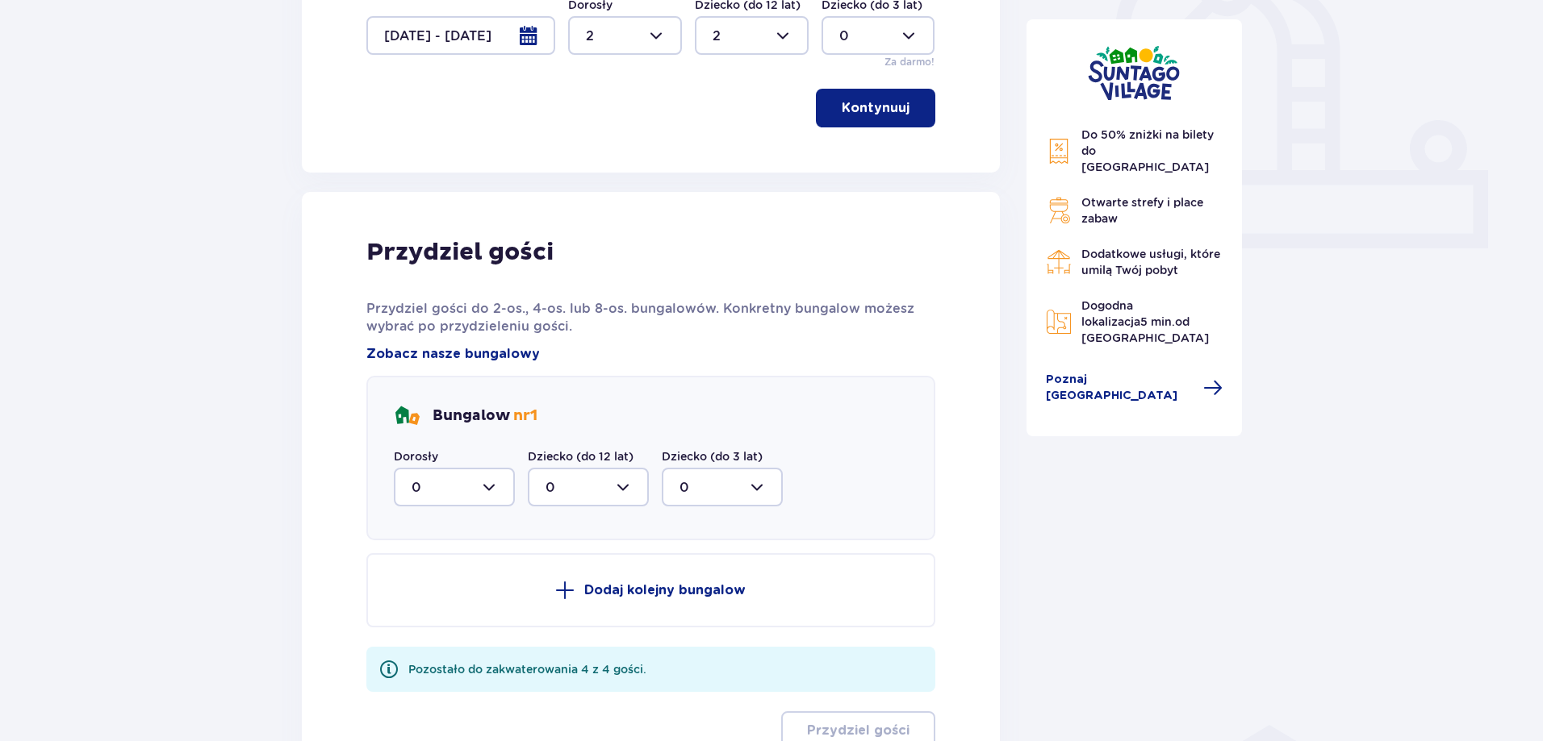
scroll to position [736, 0]
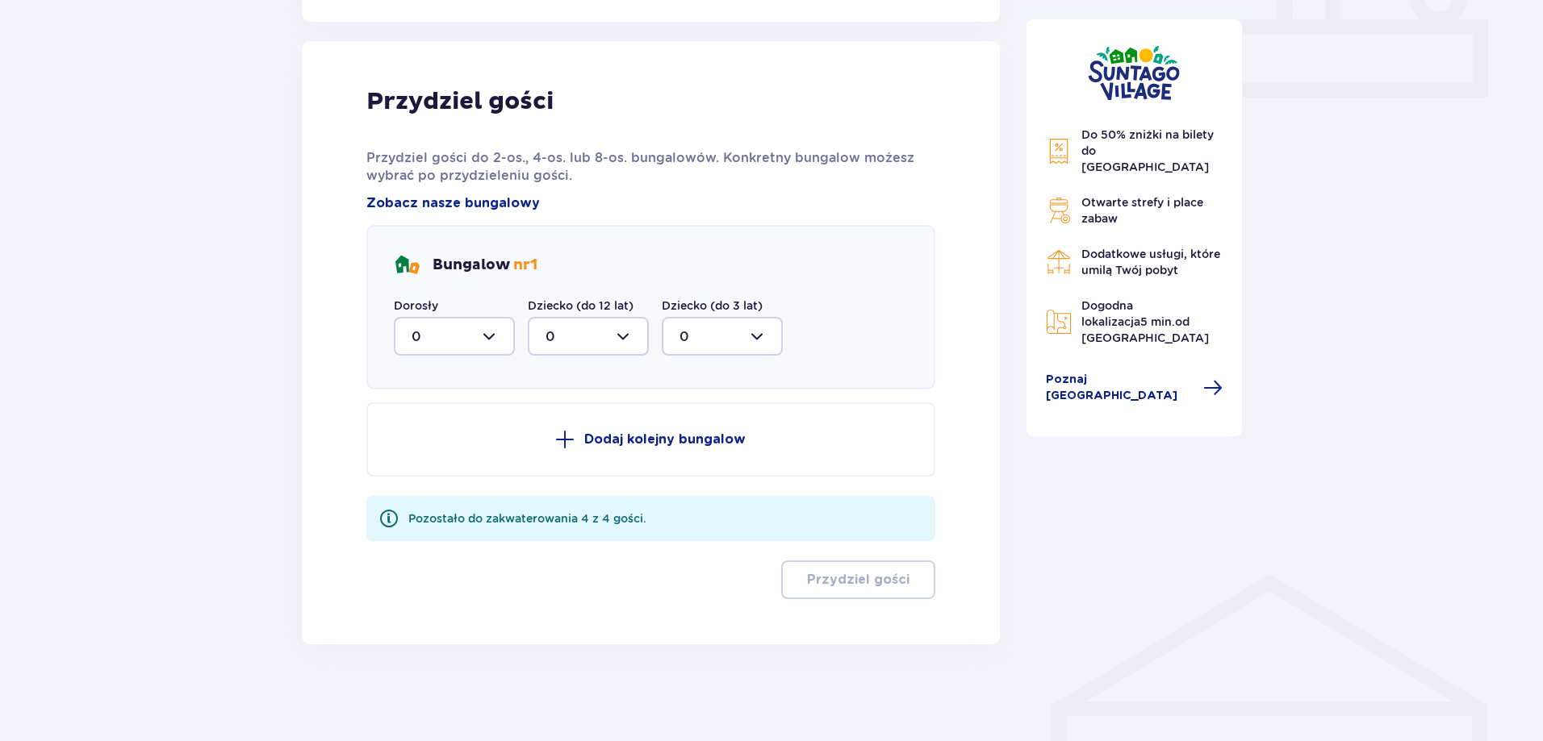
click at [486, 344] on div at bounding box center [454, 336] width 121 height 39
drag, startPoint x: 436, startPoint y: 421, endPoint x: 436, endPoint y: 446, distance: 25.0
click at [436, 446] on span "0 1 2" at bounding box center [454, 419] width 121 height 121
click at [449, 447] on div "2" at bounding box center [454, 454] width 86 height 18
type input "2"
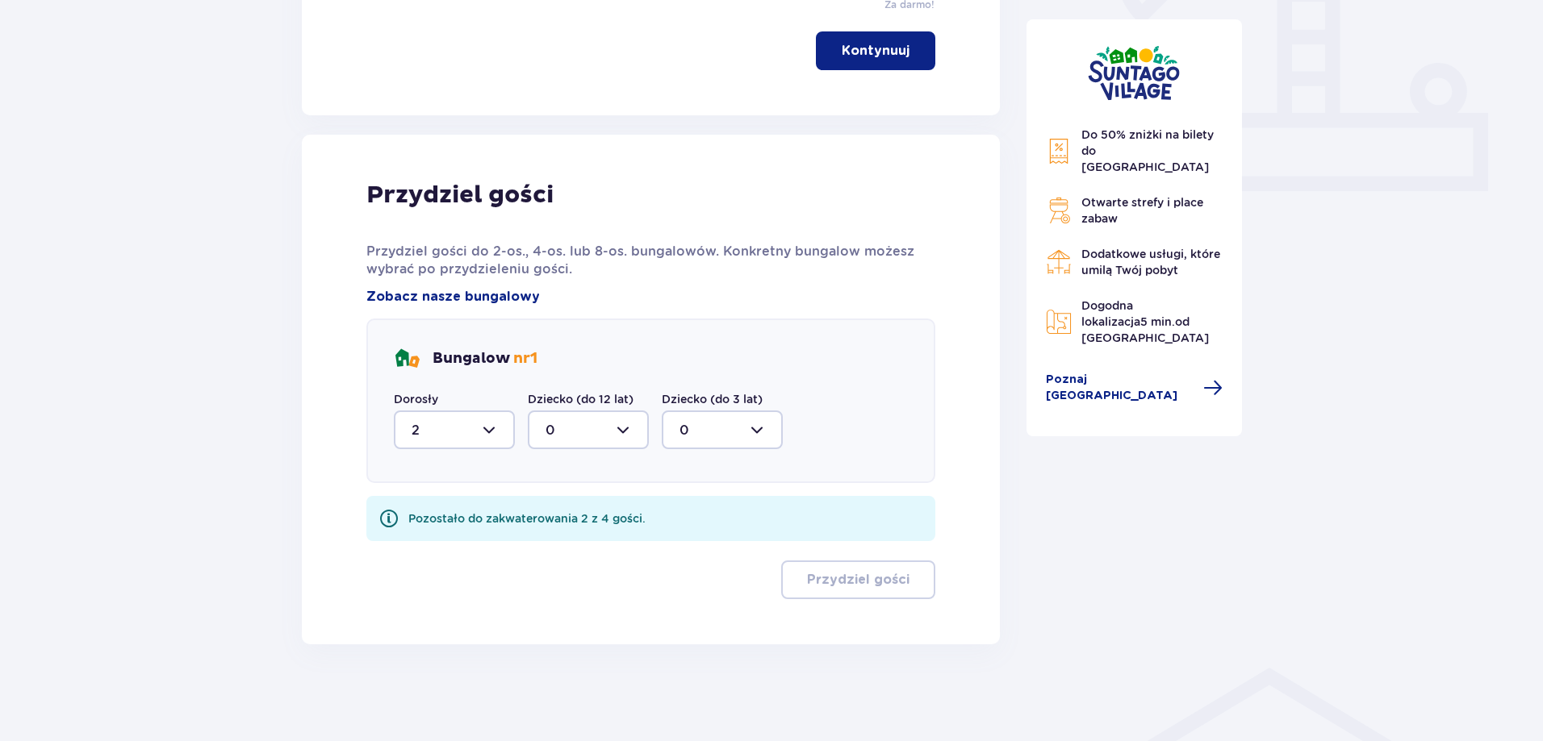
scroll to position [642, 0]
click at [579, 423] on div at bounding box center [588, 430] width 121 height 39
click at [591, 541] on div "2" at bounding box center [588, 547] width 86 height 18
type input "2"
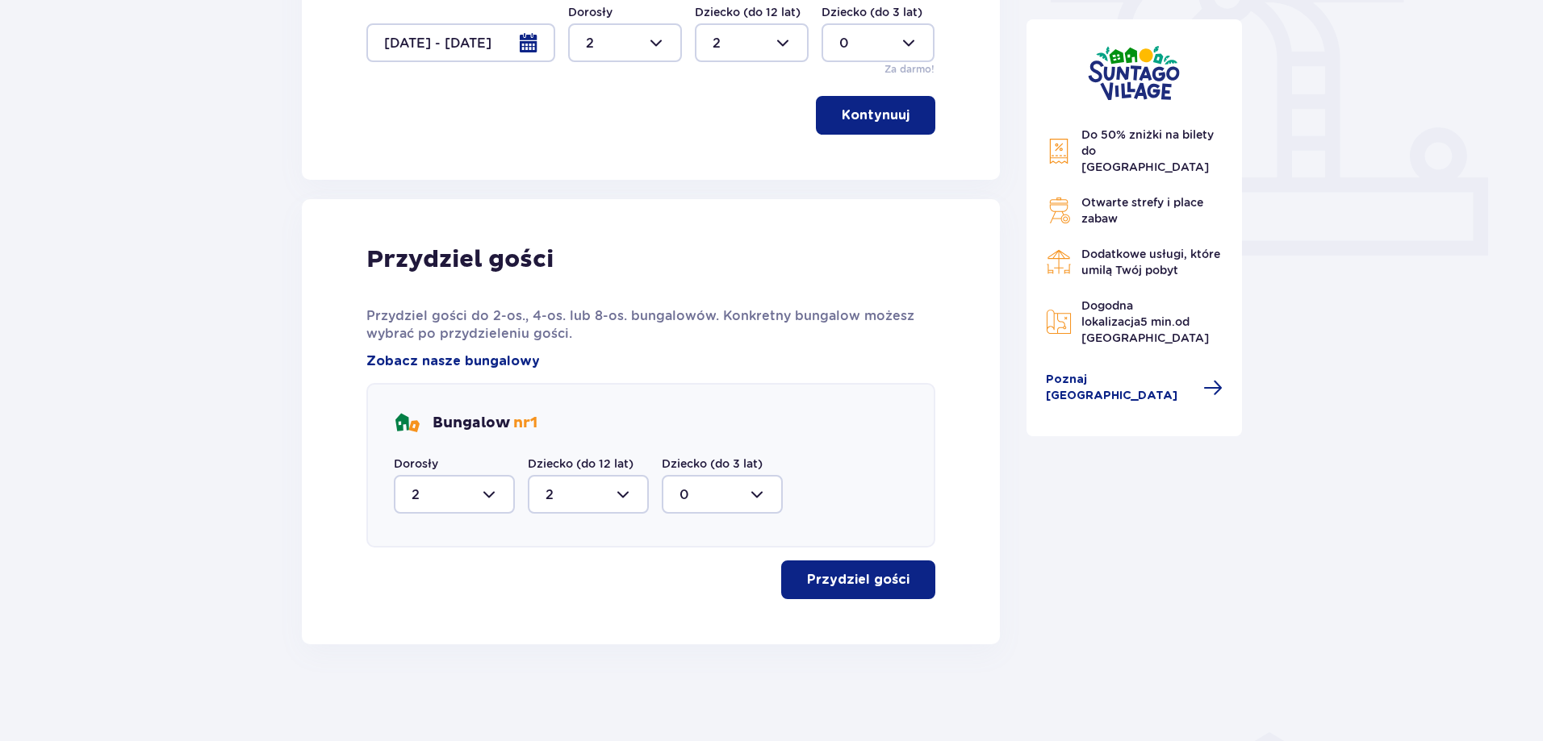
click at [899, 574] on button "Przydziel gości" at bounding box center [858, 580] width 154 height 39
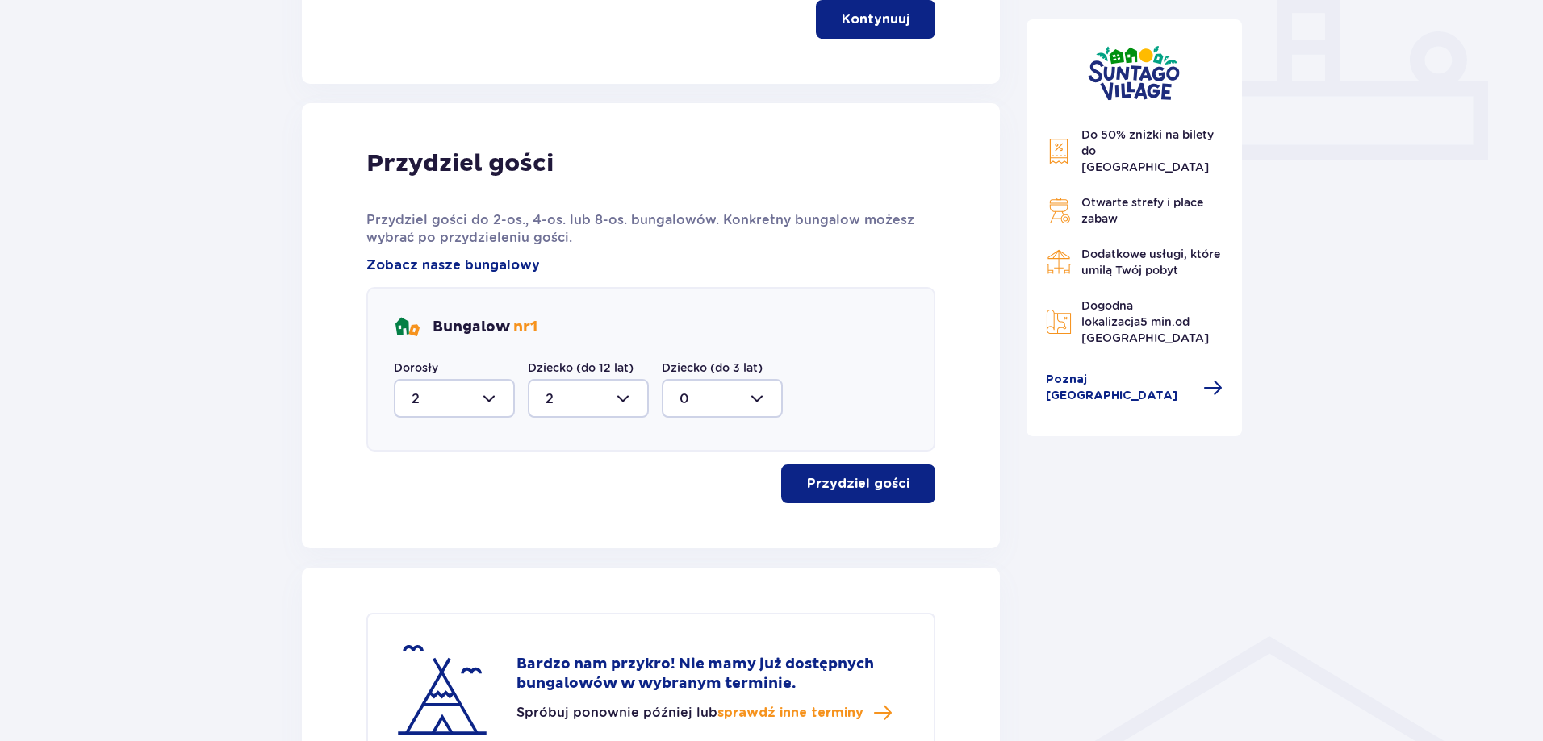
scroll to position [678, 0]
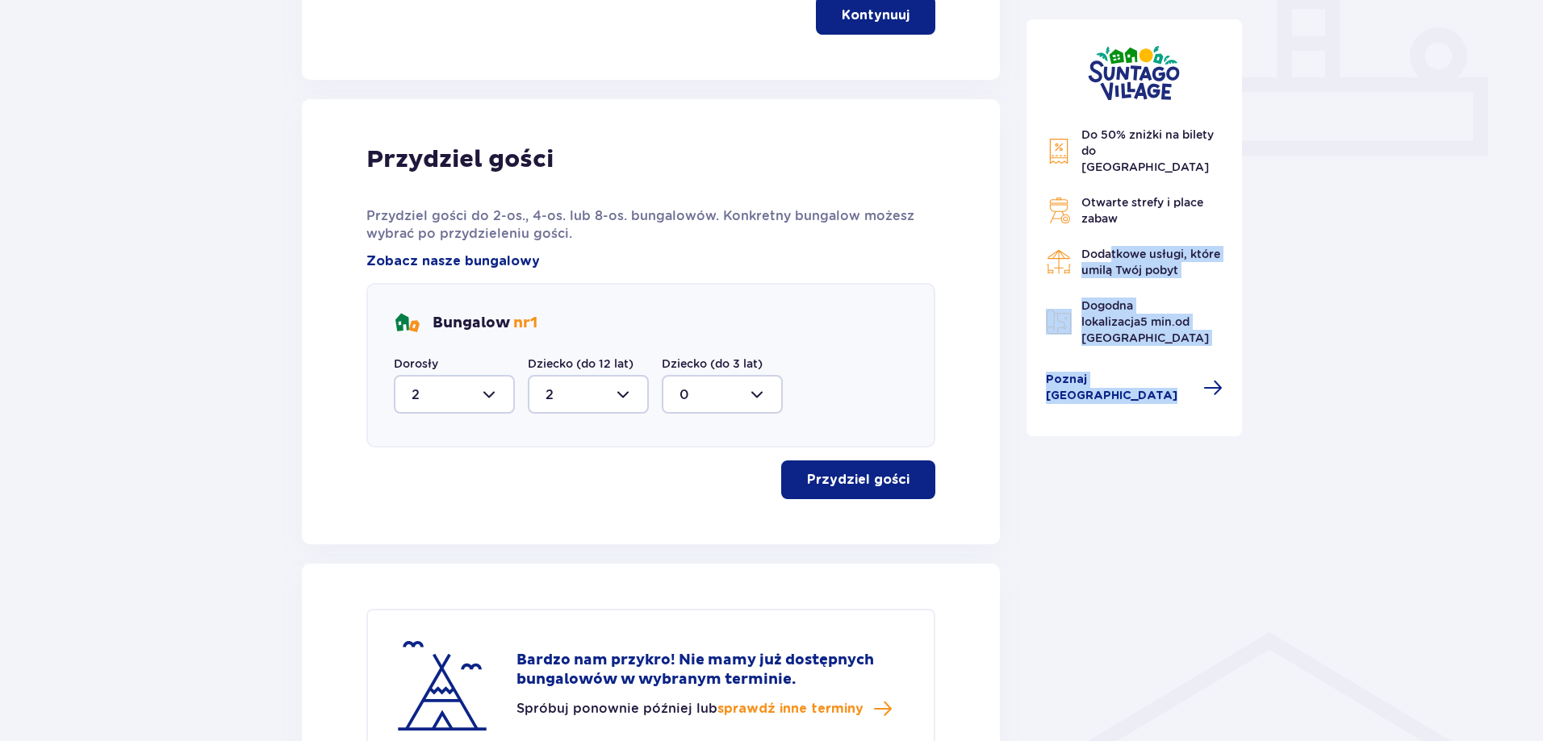
drag, startPoint x: 1109, startPoint y: 236, endPoint x: 1294, endPoint y: 235, distance: 185.6
click at [1294, 235] on div "Nocleg Pomiń ten krok Promocje Mały Gość za 1 zł w Suntago Village! Noc za złot…" at bounding box center [771, 175] width 1543 height 1455
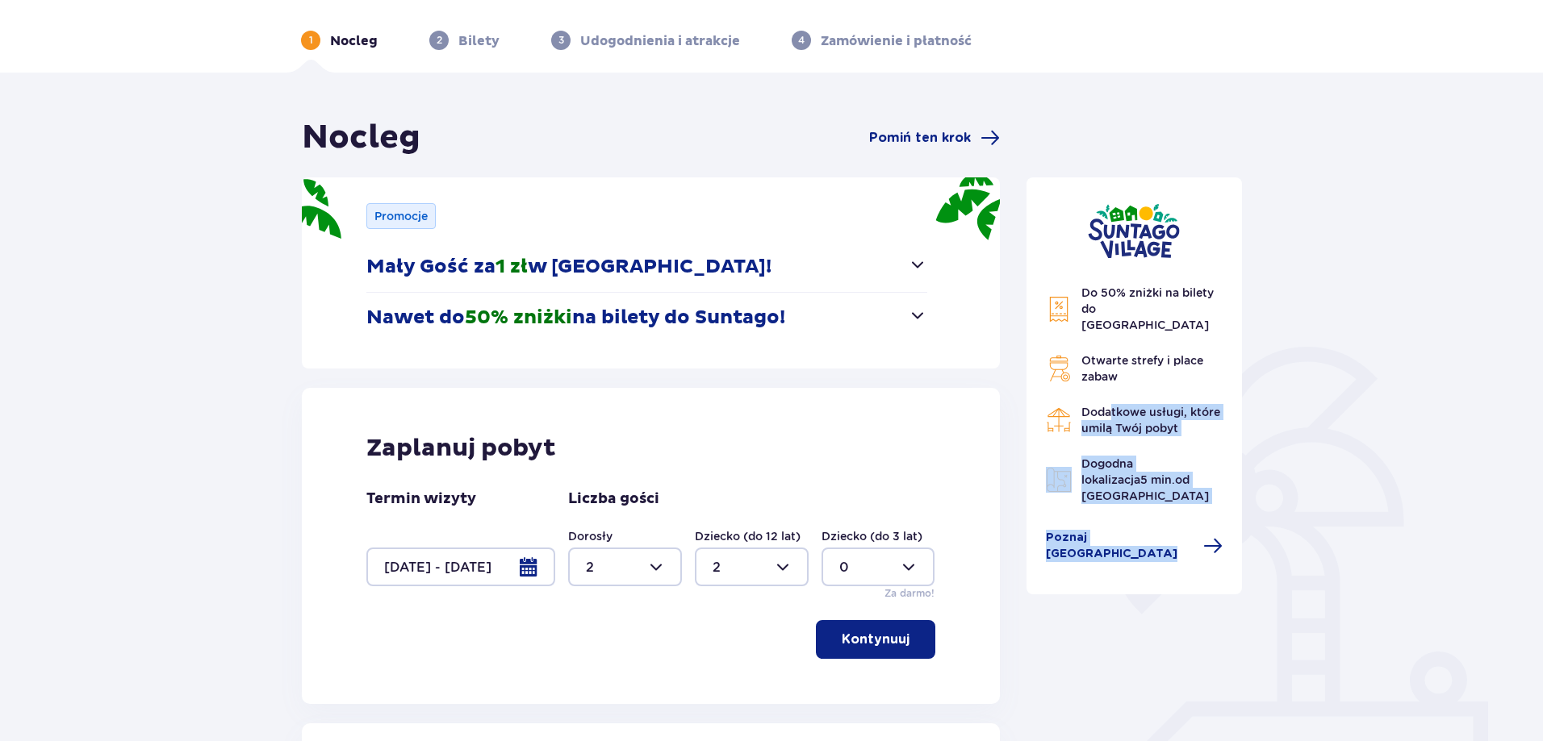
scroll to position [0, 0]
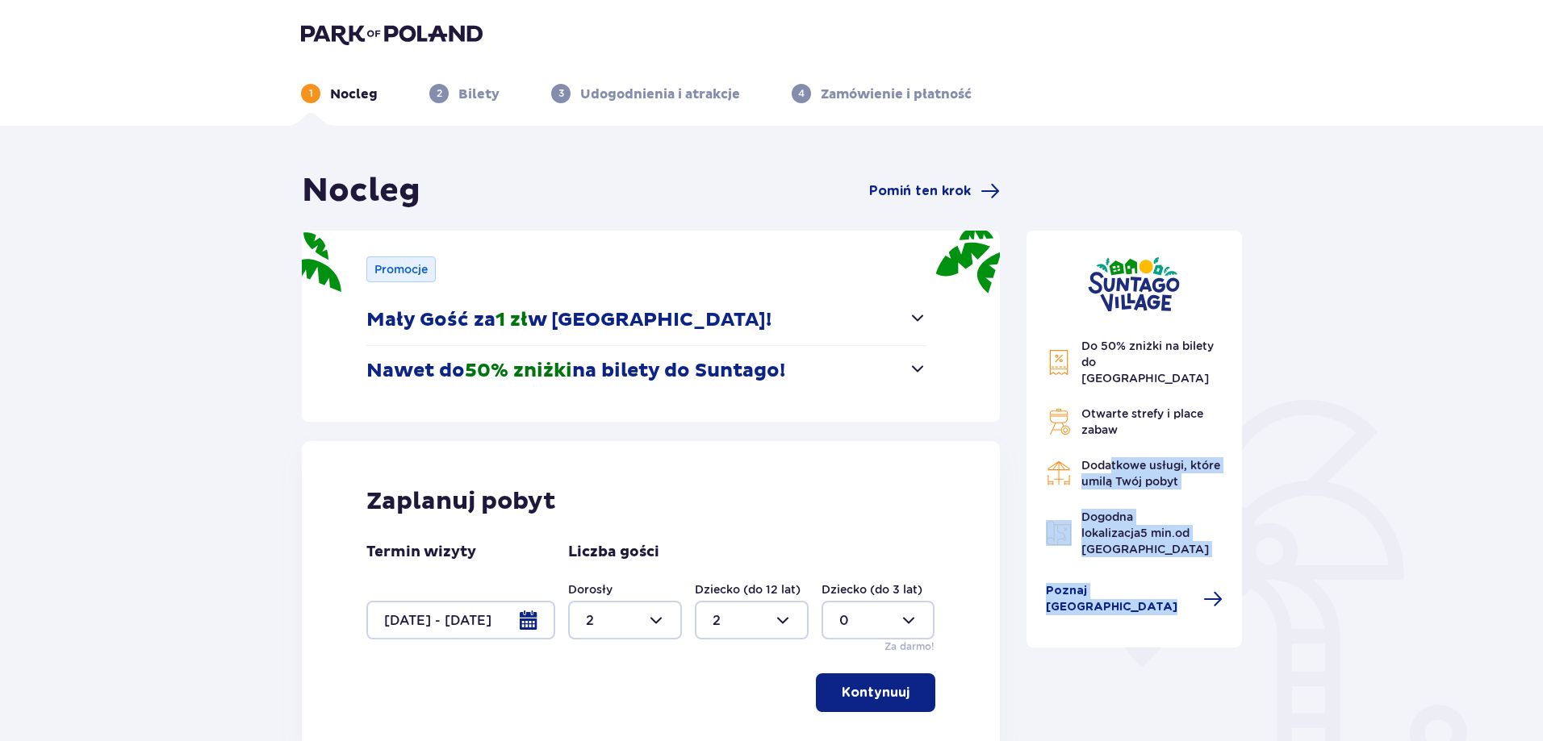
click at [339, 41] on img at bounding box center [392, 34] width 182 height 23
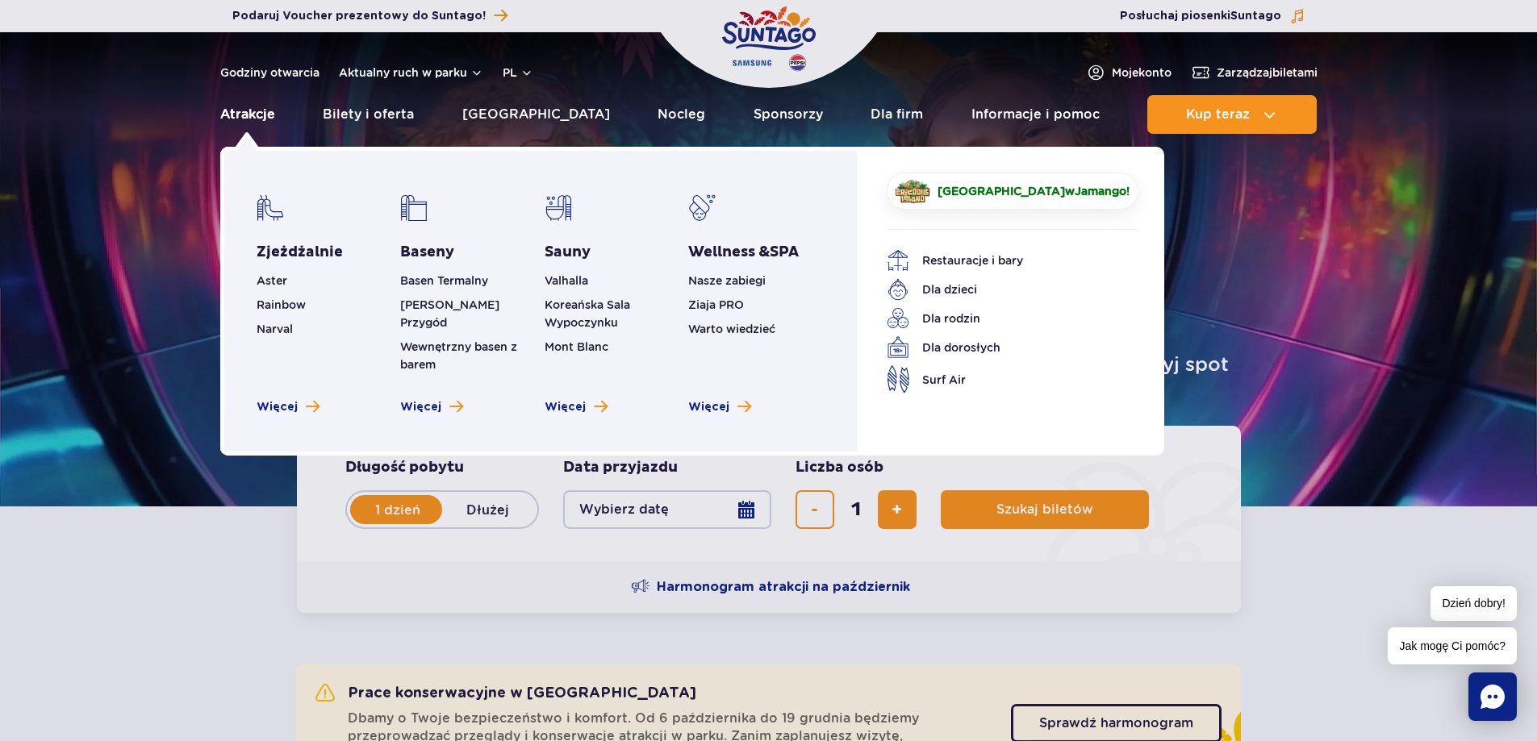
click at [248, 117] on link "Atrakcje" at bounding box center [247, 114] width 55 height 39
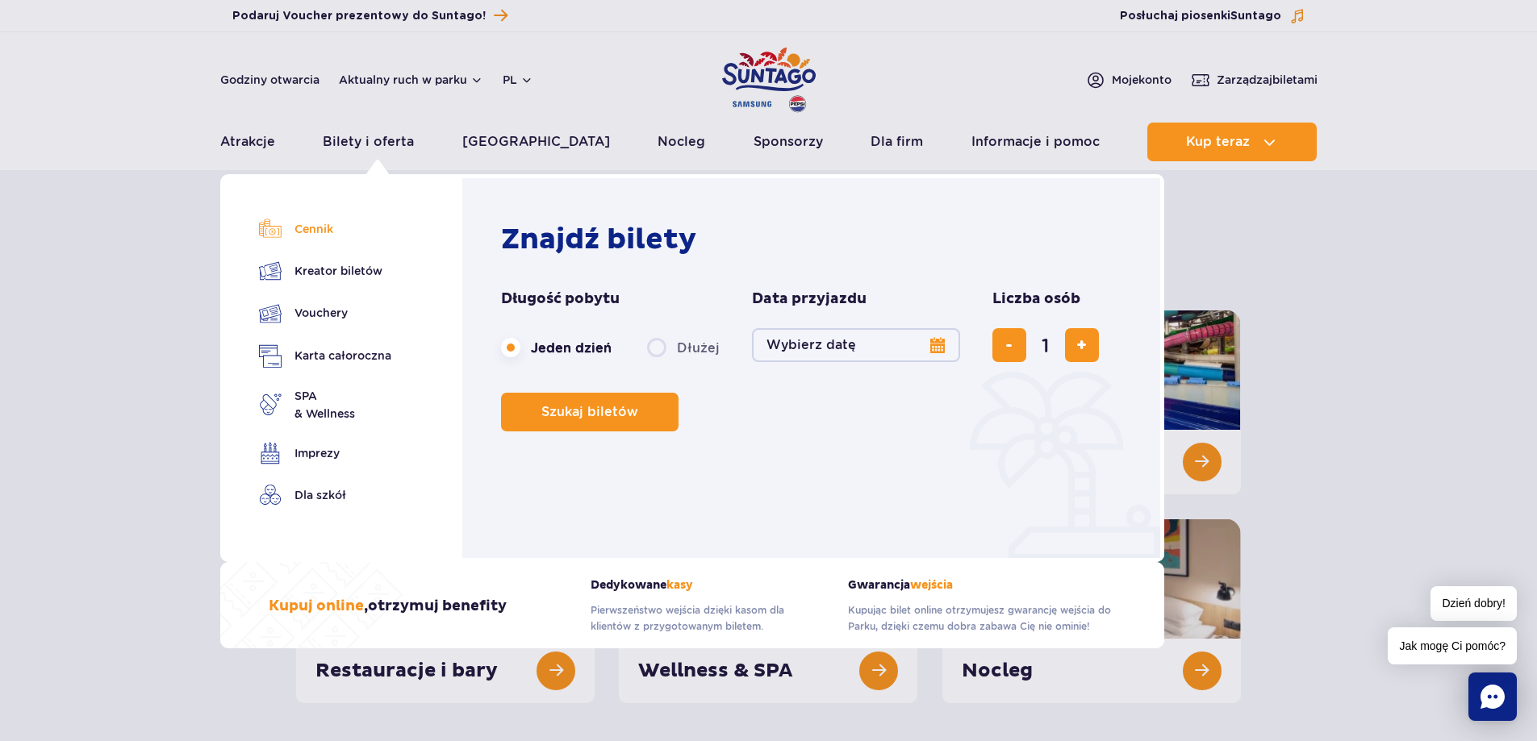
click at [308, 232] on link "Cennik" at bounding box center [325, 229] width 132 height 23
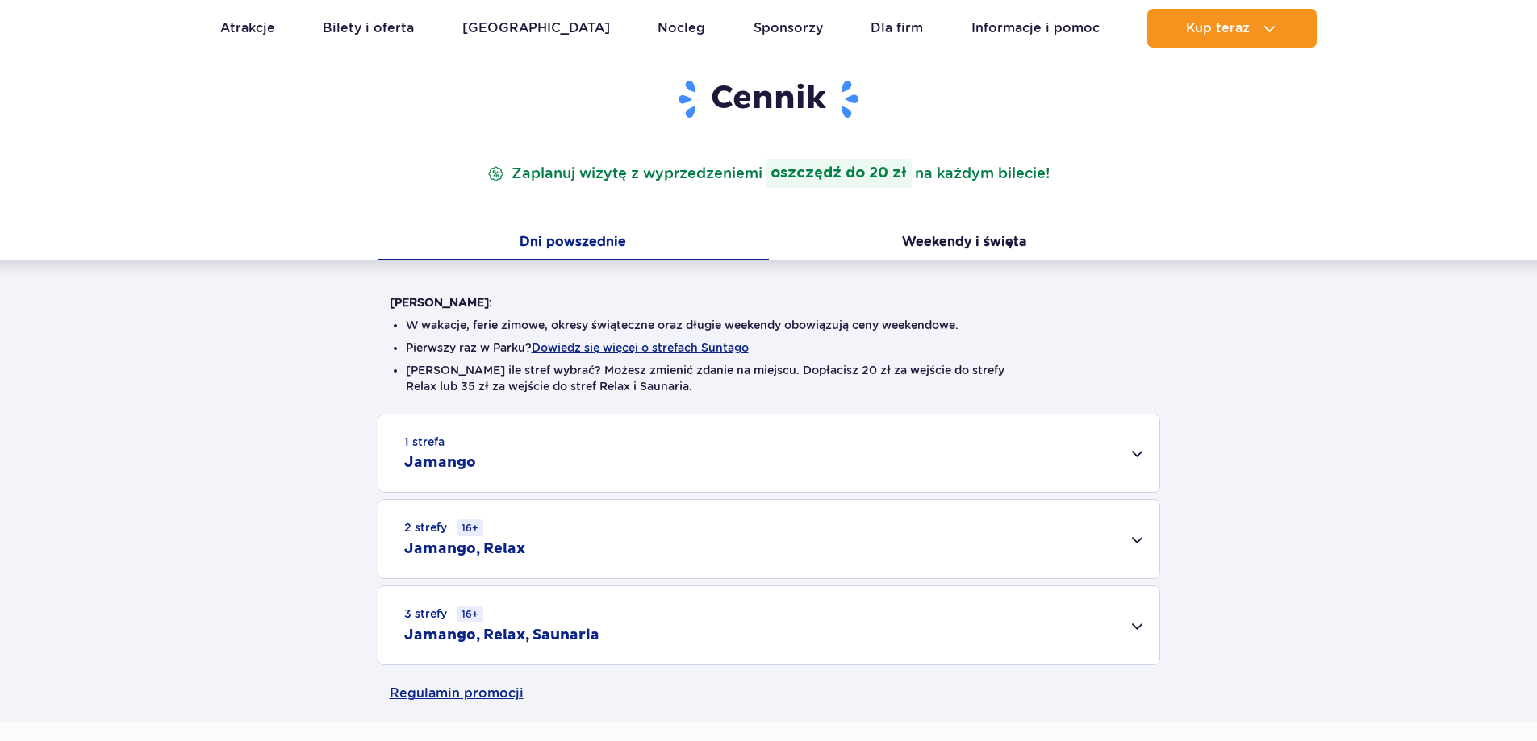
scroll to position [242, 0]
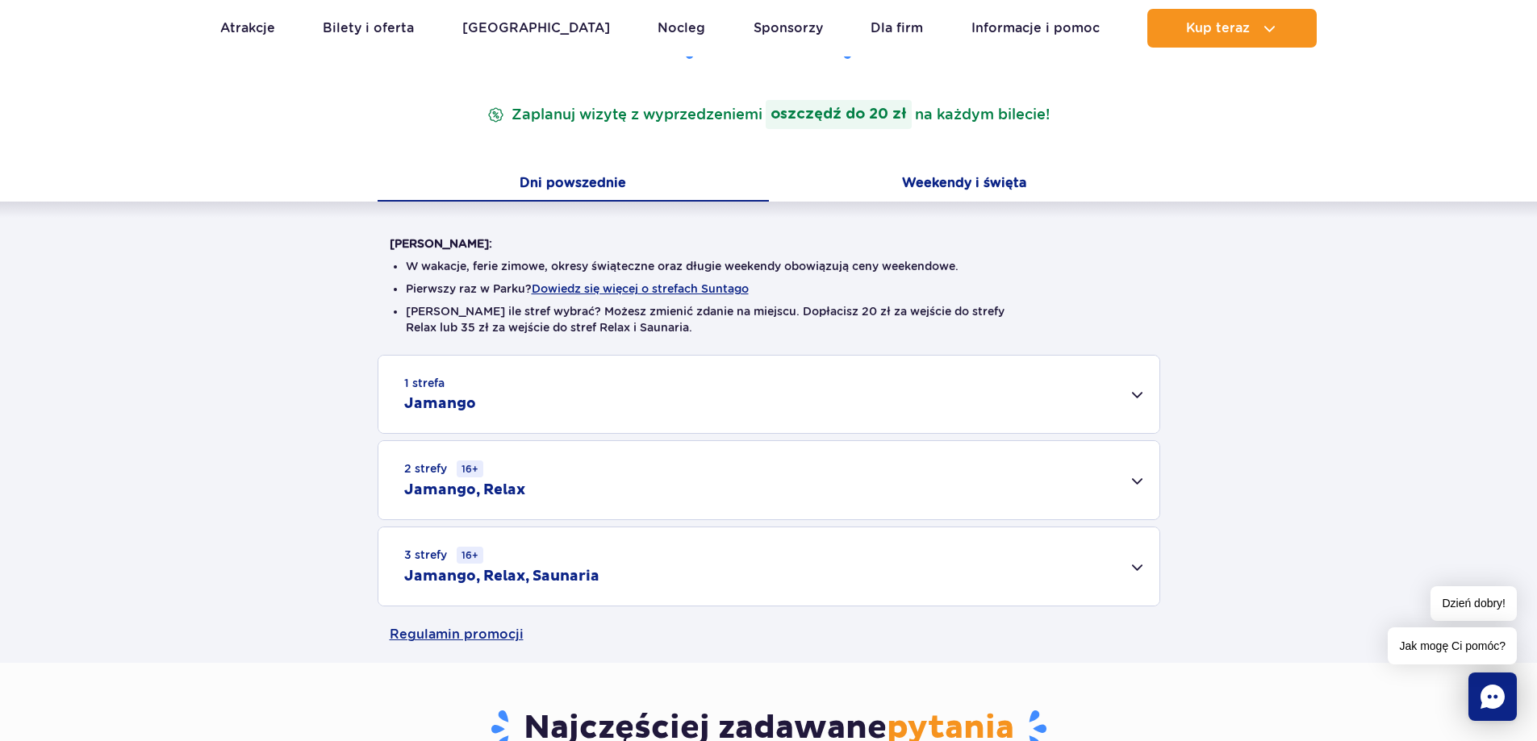
click at [967, 184] on button "Weekendy i święta" at bounding box center [964, 185] width 391 height 34
click at [1137, 393] on div "1 strefa Jamango" at bounding box center [768, 394] width 781 height 77
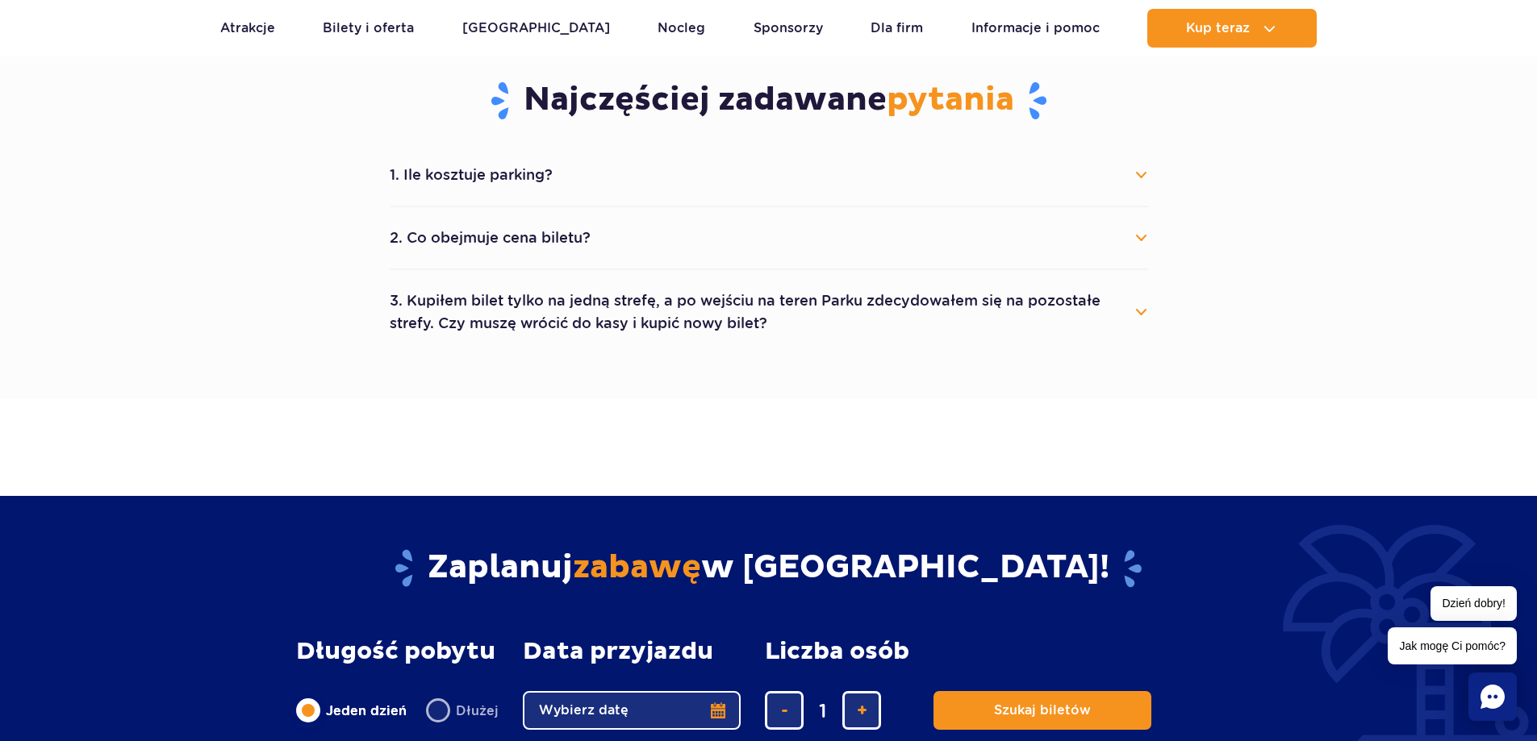
scroll to position [1452, 0]
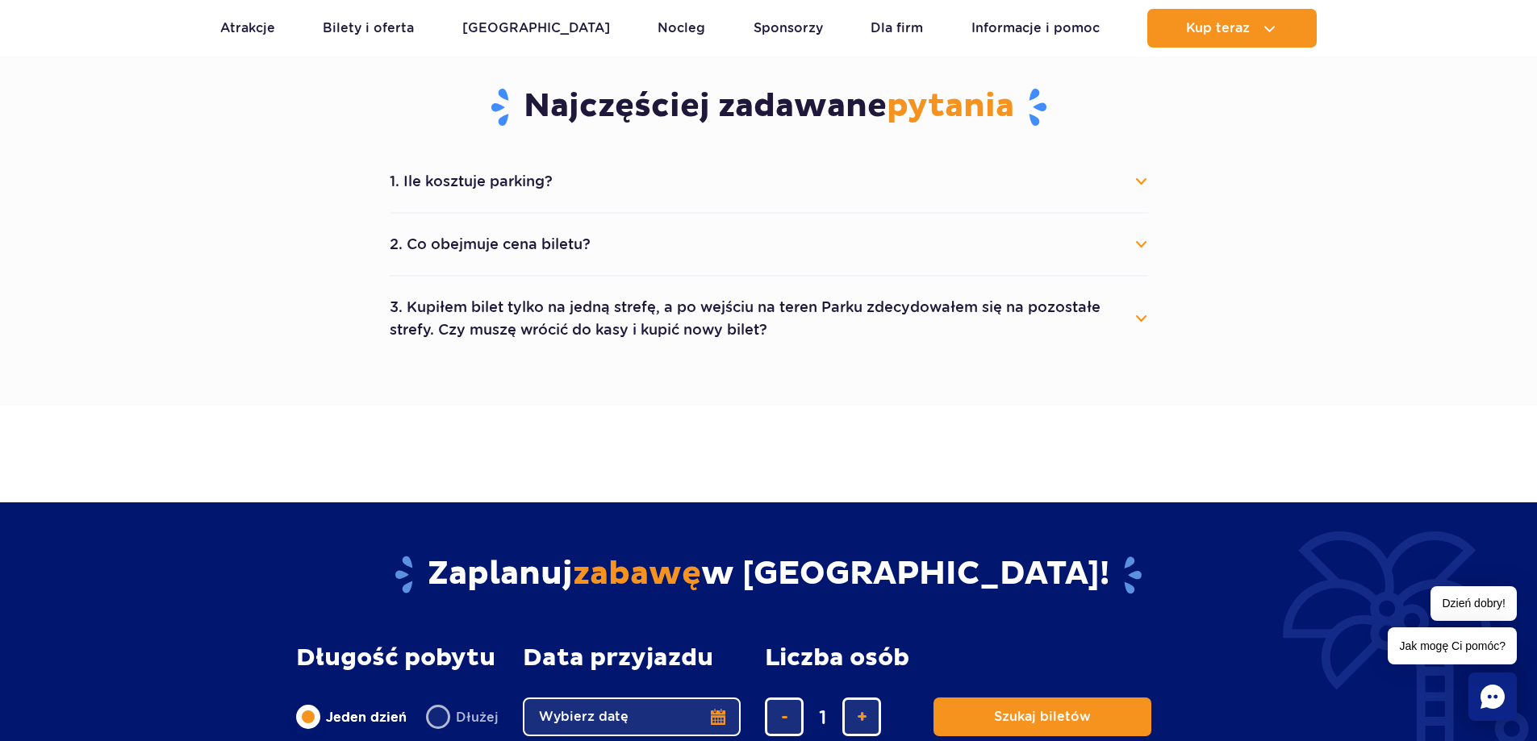
click at [1146, 179] on button "1. Ile kosztuje parking?" at bounding box center [769, 181] width 758 height 35
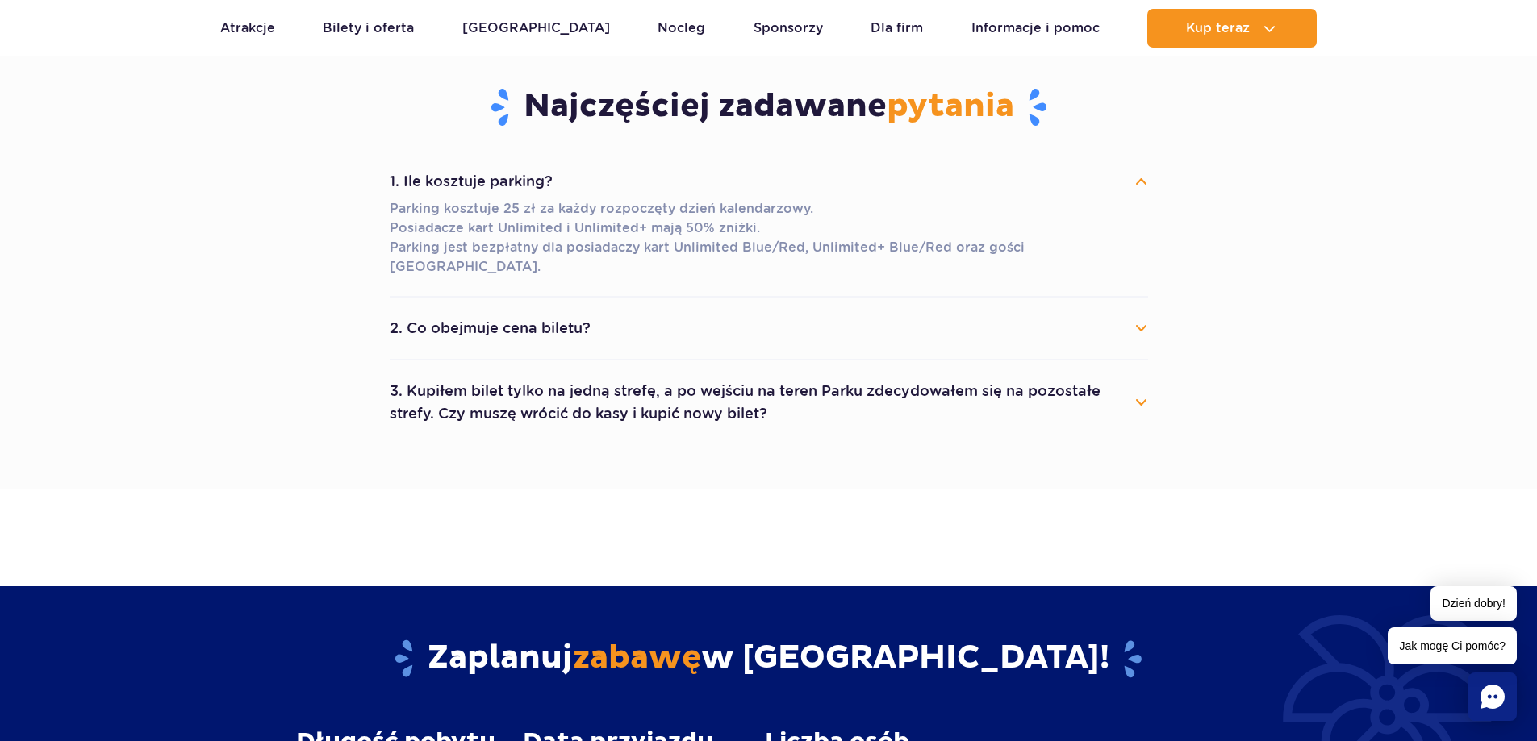
click at [1146, 179] on button "1. Ile kosztuje parking?" at bounding box center [769, 181] width 758 height 35
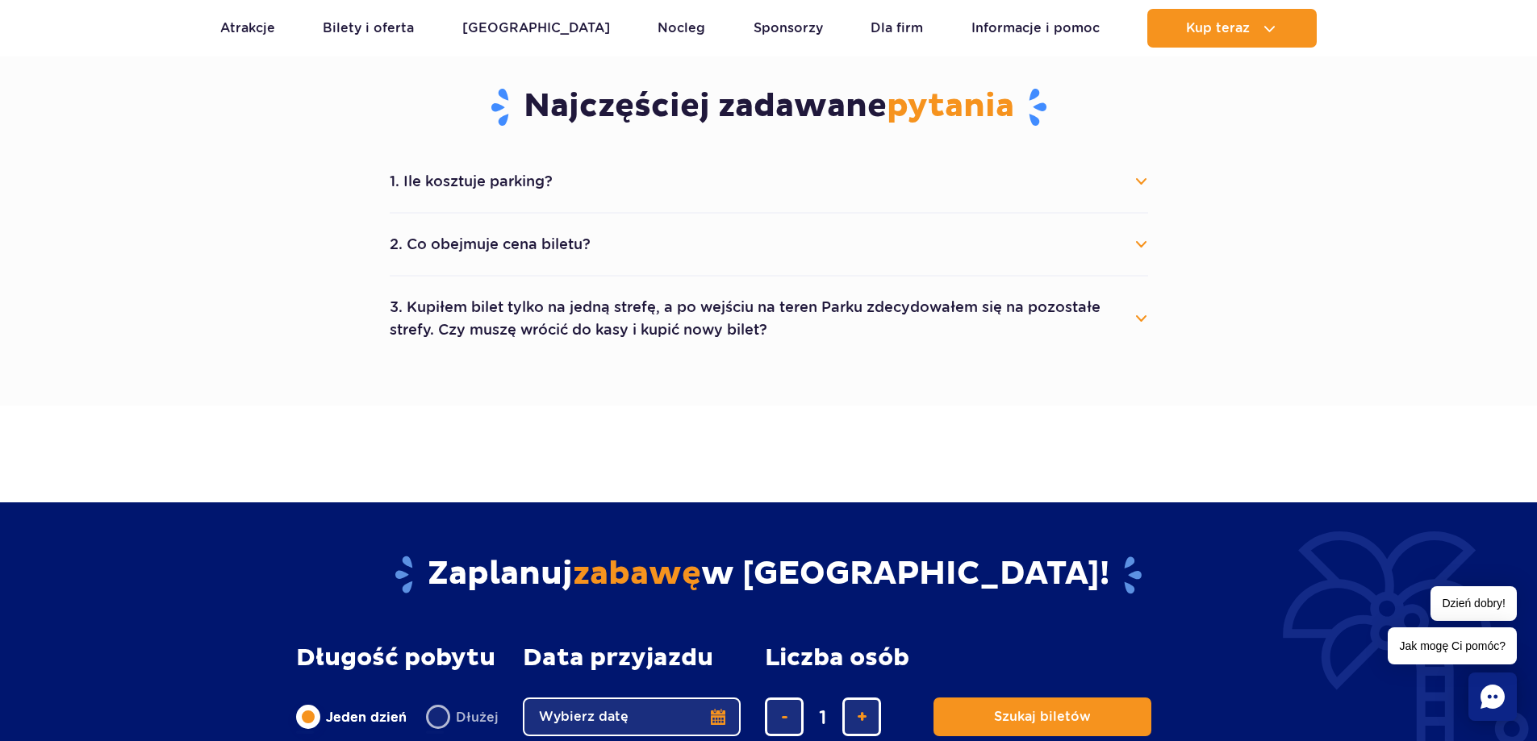
click at [1140, 240] on button "2. Co obejmuje cena biletu?" at bounding box center [769, 244] width 758 height 35
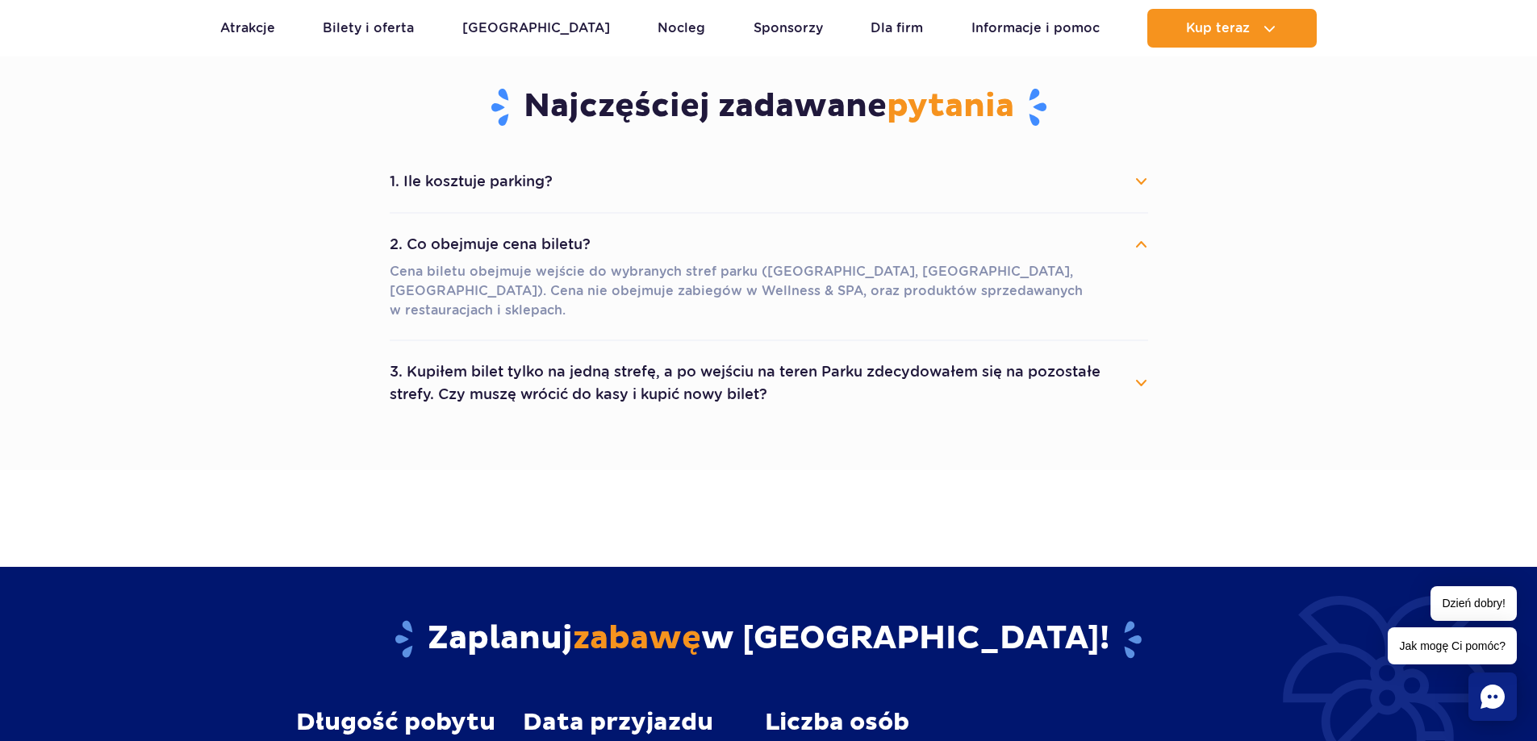
click at [1136, 361] on button "3. Kupiłem bilet tylko na jedną strefę, a po wejściu na teren Parku zdecydowałe…" at bounding box center [769, 383] width 758 height 58
